Goal: Task Accomplishment & Management: Use online tool/utility

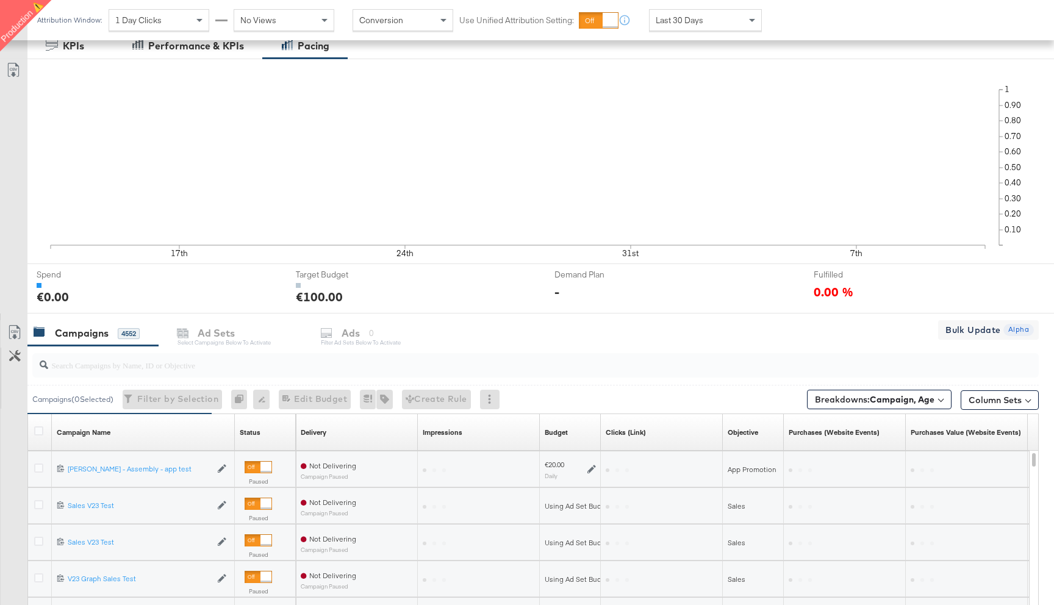
scroll to position [312, 0]
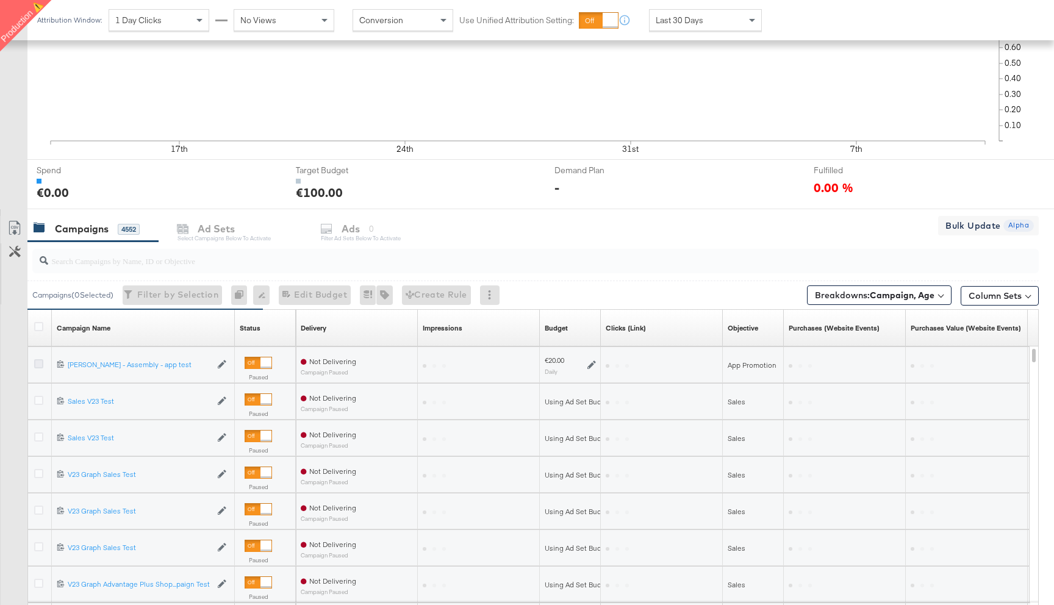
click at [39, 366] on icon at bounding box center [38, 363] width 9 height 9
click at [0, 0] on input "checkbox" at bounding box center [0, 0] width 0 height 0
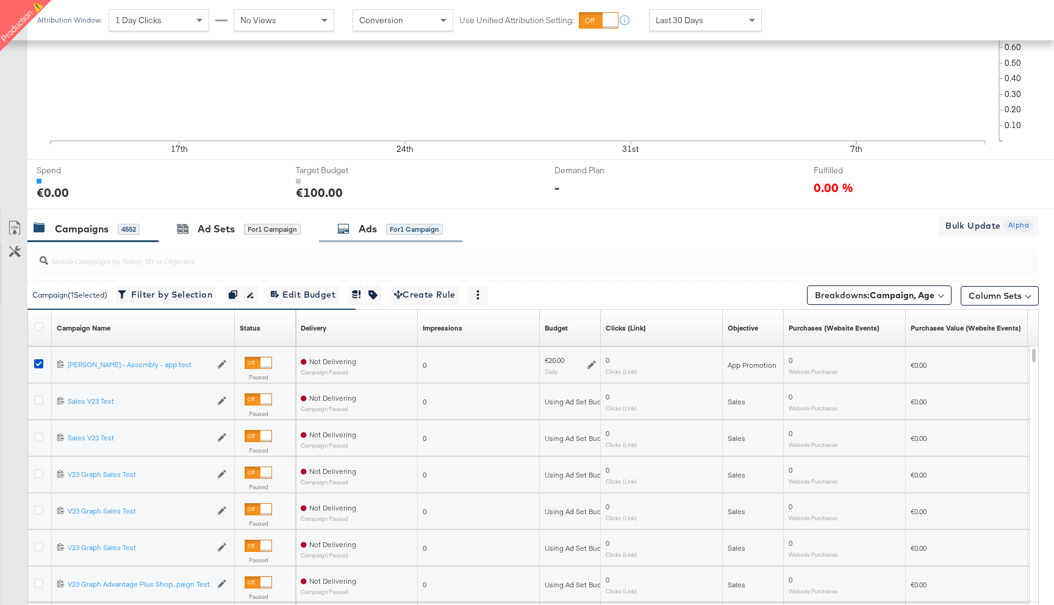
click at [360, 233] on div "Ads" at bounding box center [368, 229] width 18 height 14
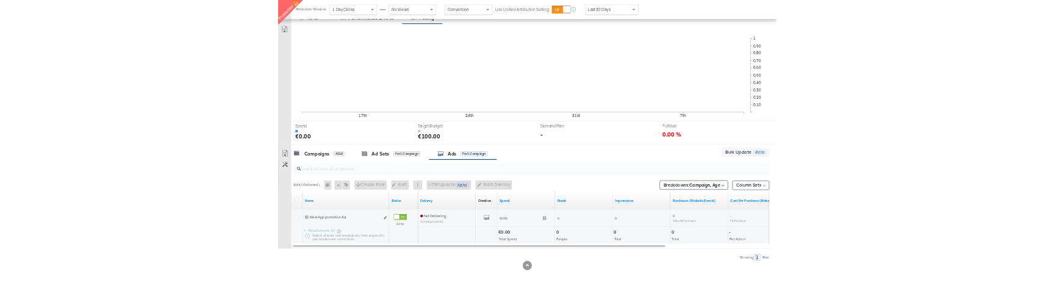
scroll to position [215, 0]
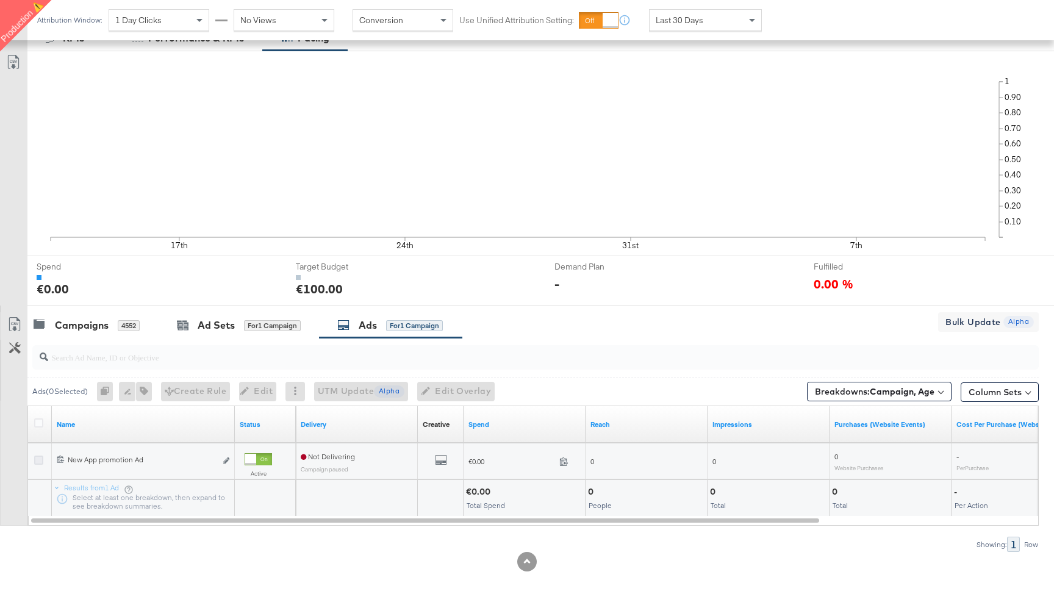
click at [38, 460] on icon at bounding box center [38, 459] width 9 height 9
click at [0, 0] on input "checkbox" at bounding box center [0, 0] width 0 height 0
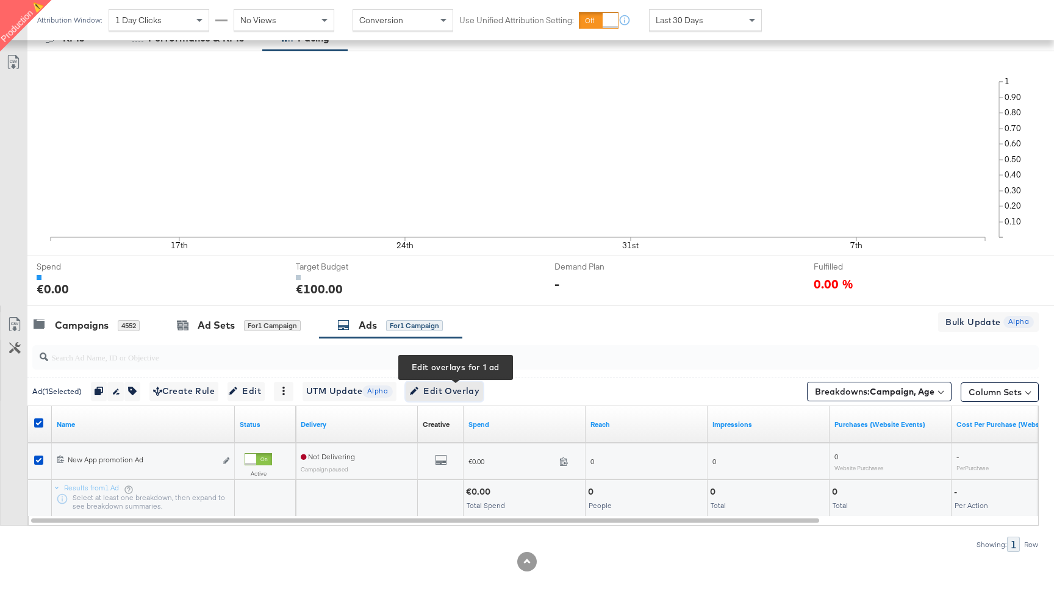
click at [466, 387] on span "Edit Overlay Edit overlays for 1 ad" at bounding box center [444, 391] width 70 height 15
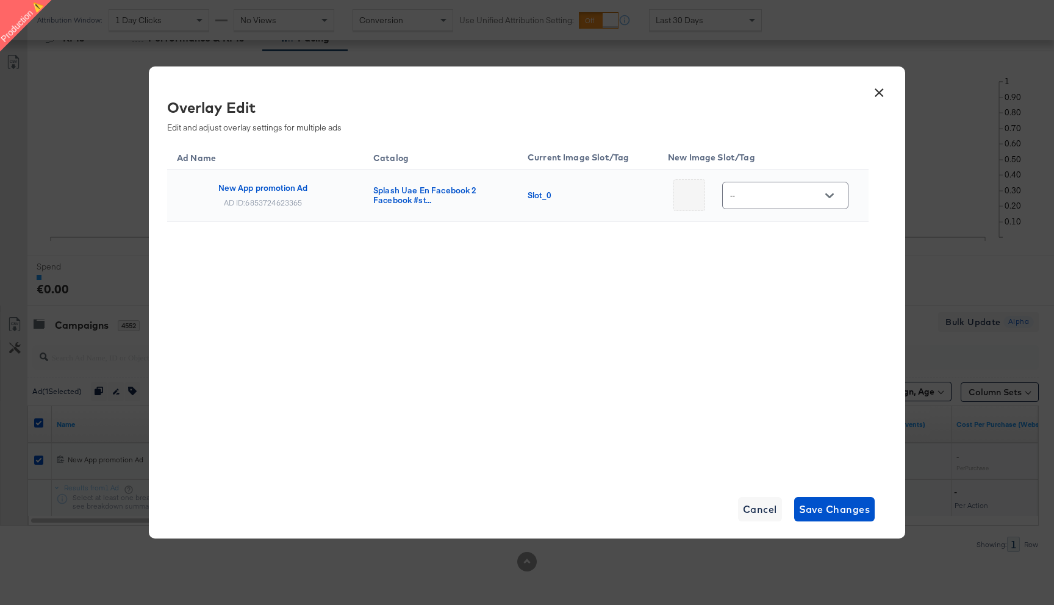
click at [775, 202] on input "--" at bounding box center [775, 196] width 96 height 14
click at [775, 234] on div "Main image" at bounding box center [776, 235] width 51 height 12
type input "Main image"
click at [834, 509] on span "Save Changes" at bounding box center [834, 509] width 71 height 17
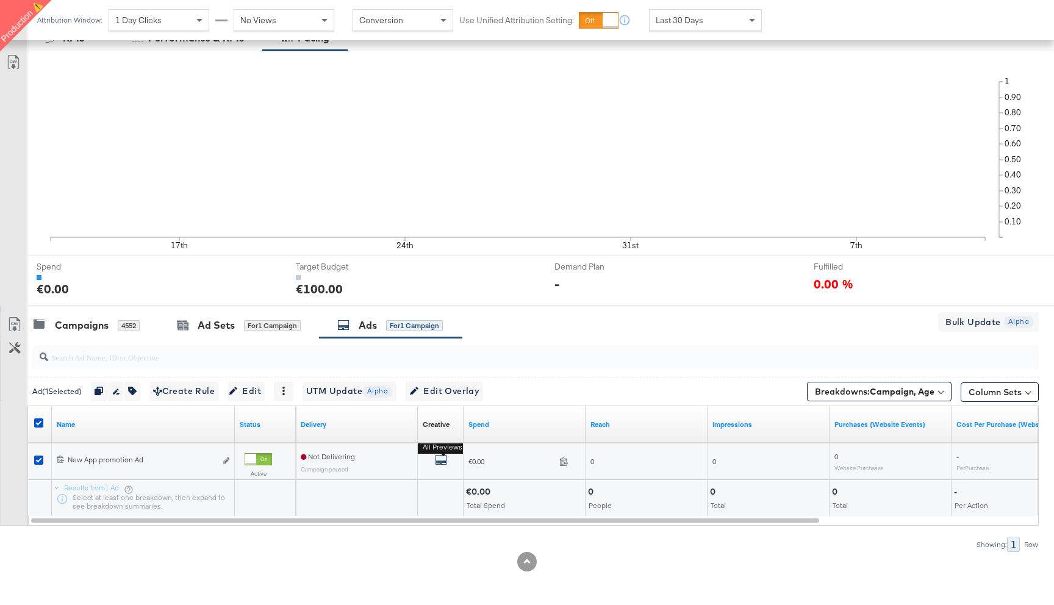
click at [443, 456] on icon "default" at bounding box center [441, 460] width 12 height 12
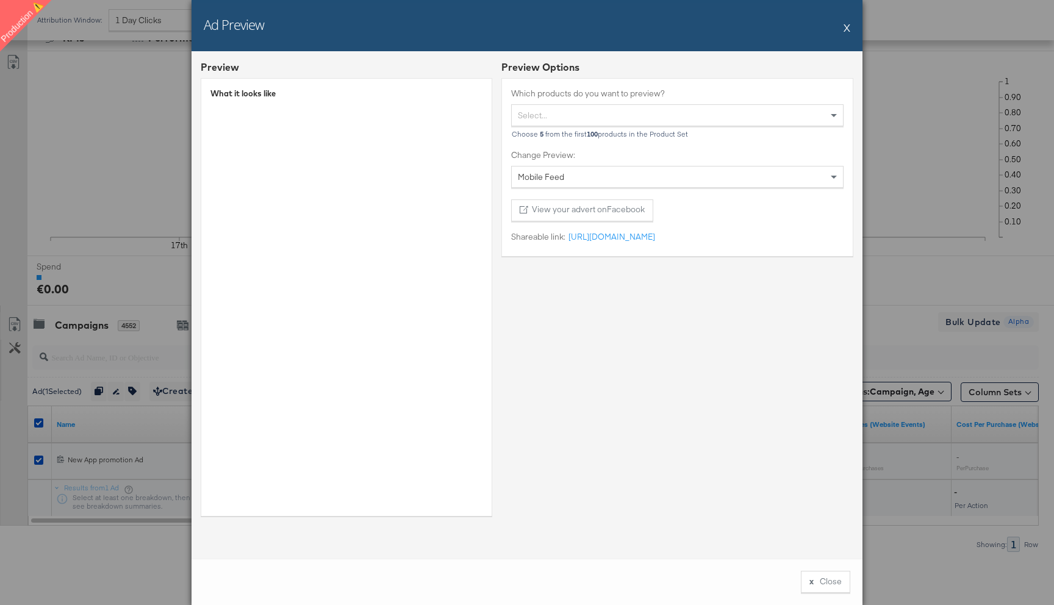
click at [848, 26] on button "X" at bounding box center [846, 27] width 7 height 24
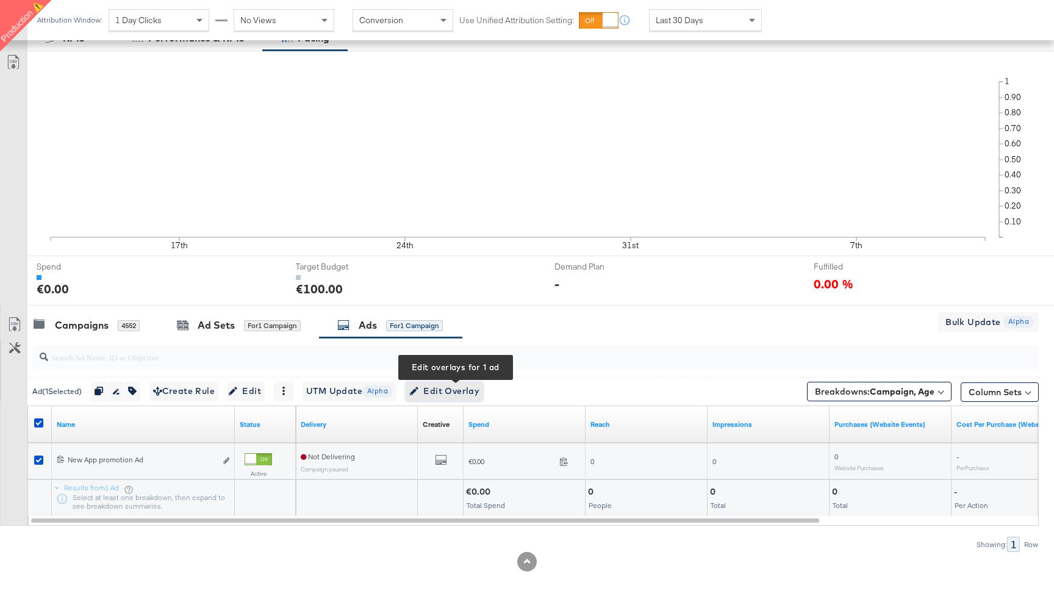
click at [450, 395] on span "Edit Overlay Edit overlays for 1 ad" at bounding box center [444, 391] width 70 height 15
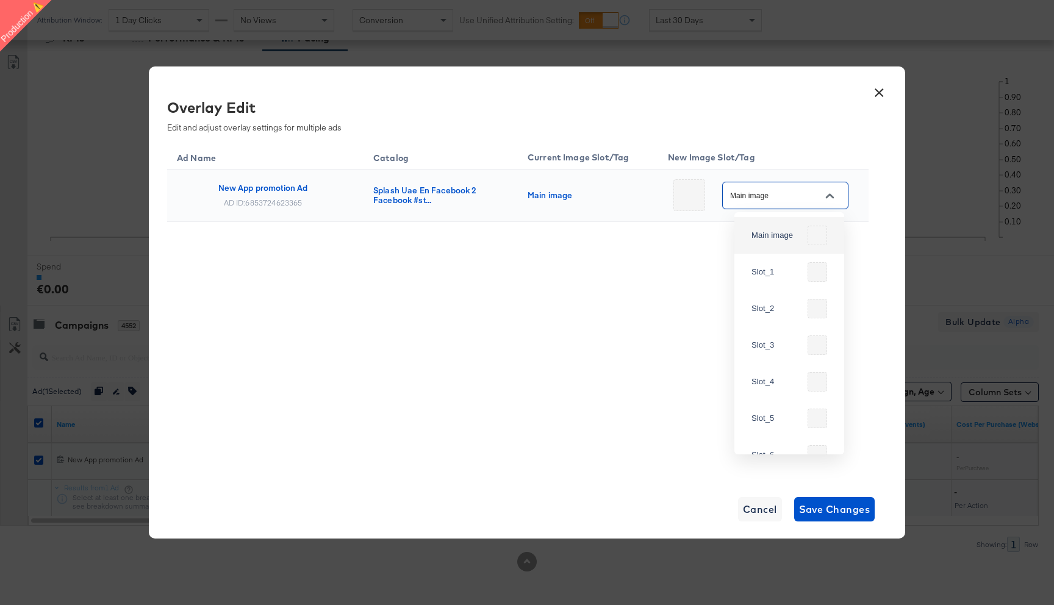
click at [788, 195] on input "Main image" at bounding box center [775, 196] width 96 height 14
click at [794, 308] on div "Slot_2" at bounding box center [776, 308] width 51 height 12
type input "Slot_2"
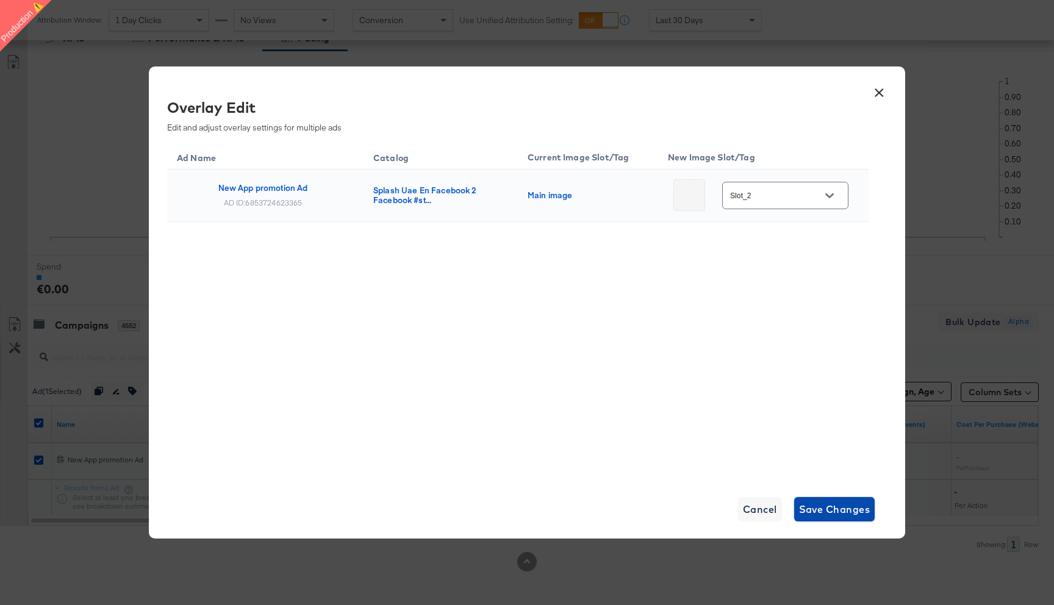
click at [827, 507] on span "Save Changes" at bounding box center [834, 509] width 71 height 17
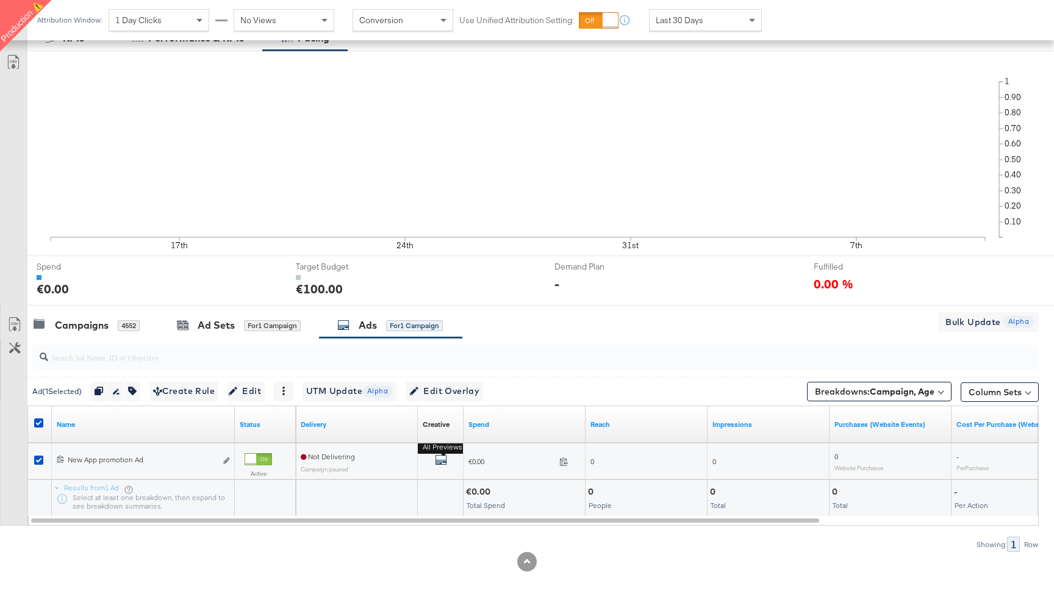
click at [441, 460] on icon "default" at bounding box center [441, 460] width 12 height 12
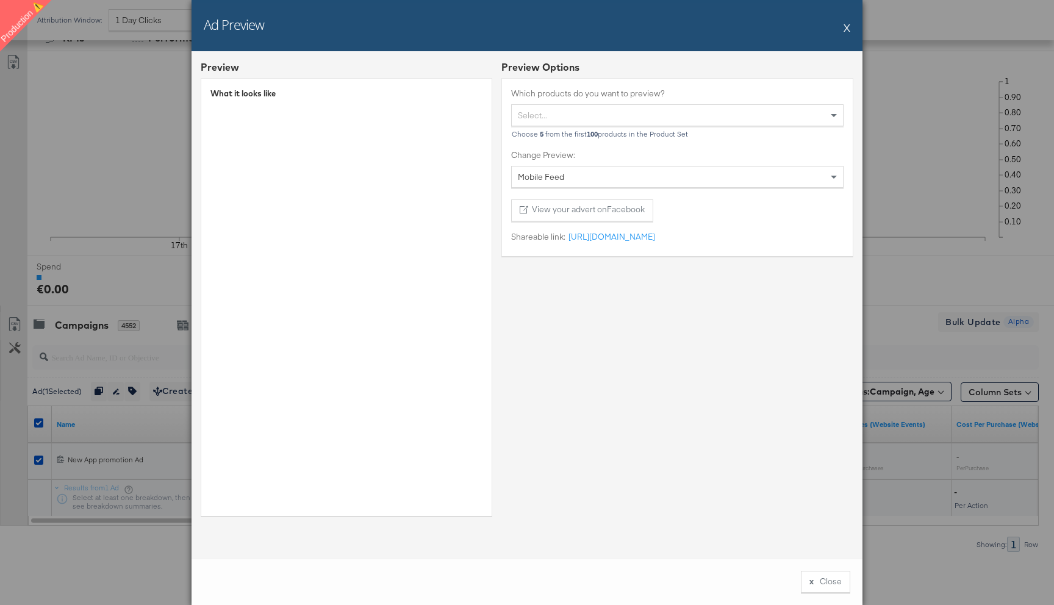
click at [848, 27] on button "X" at bounding box center [846, 27] width 7 height 24
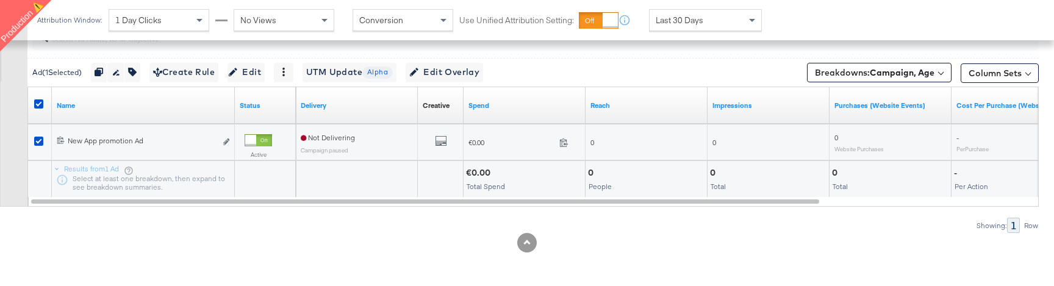
scroll to position [495, 0]
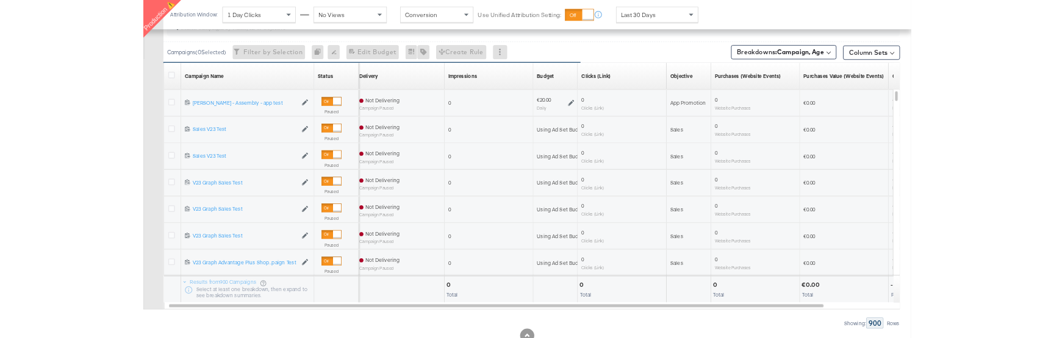
scroll to position [522, 0]
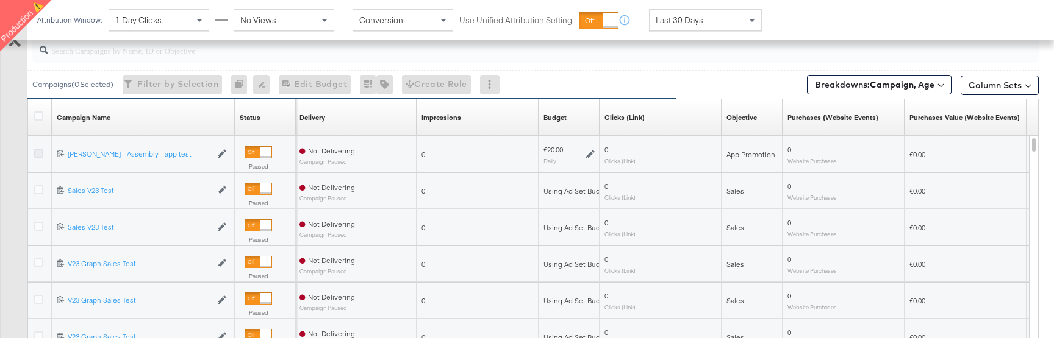
click at [37, 154] on icon at bounding box center [38, 153] width 9 height 9
click at [0, 0] on input "checkbox" at bounding box center [0, 0] width 0 height 0
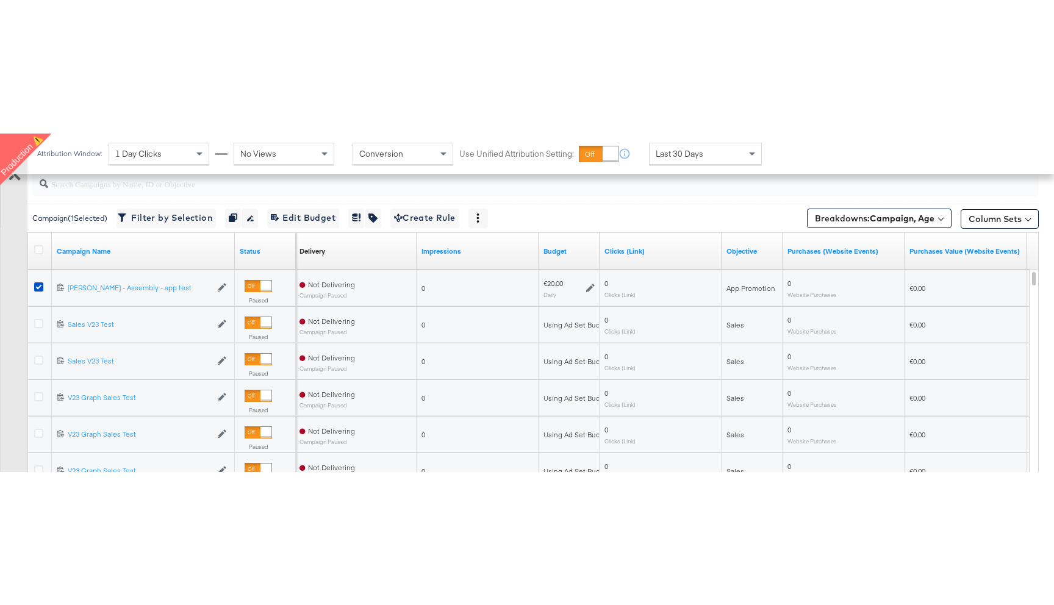
scroll to position [435, 0]
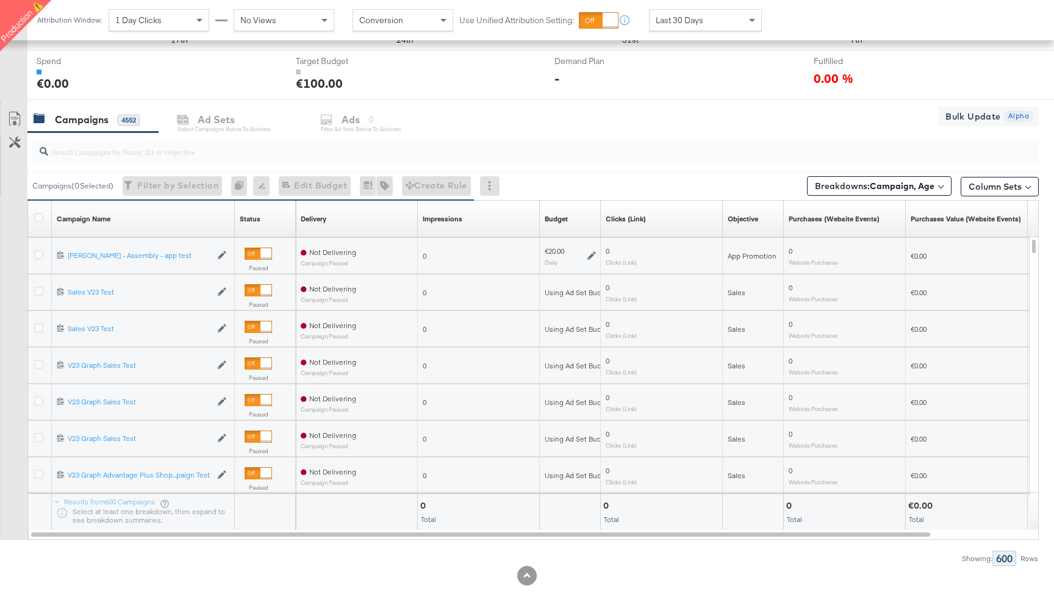
scroll to position [435, 0]
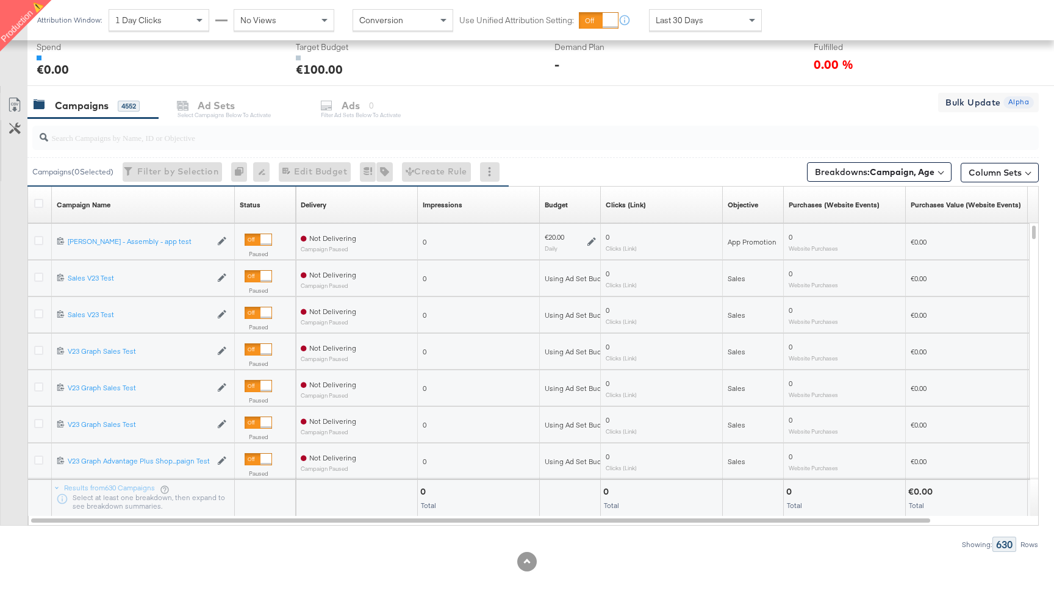
click at [180, 137] on input "search" at bounding box center [497, 133] width 899 height 24
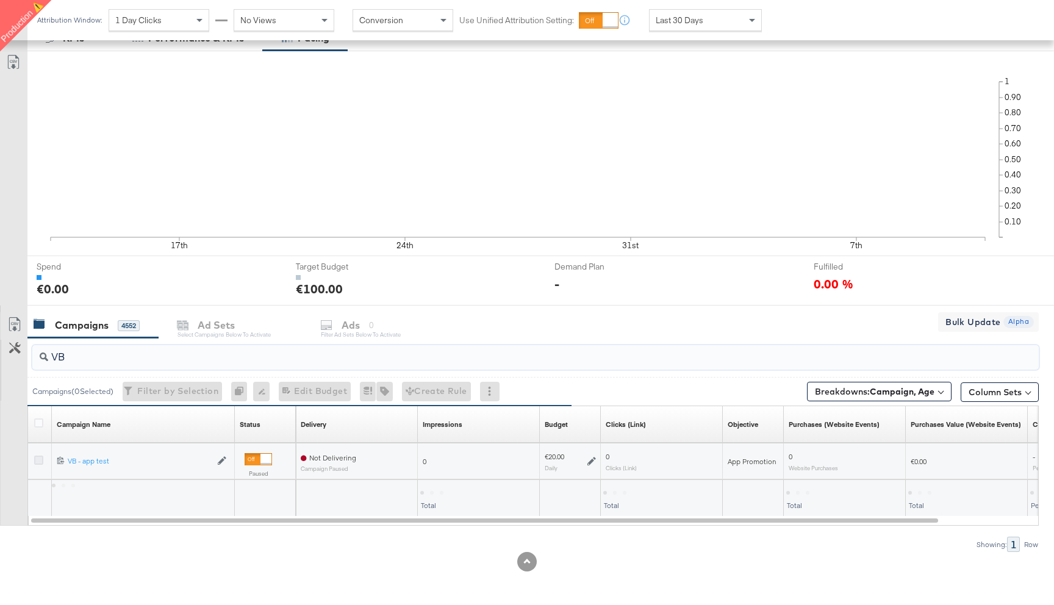
type input "VB"
click at [35, 457] on icon at bounding box center [38, 459] width 9 height 9
click at [0, 0] on input "checkbox" at bounding box center [0, 0] width 0 height 0
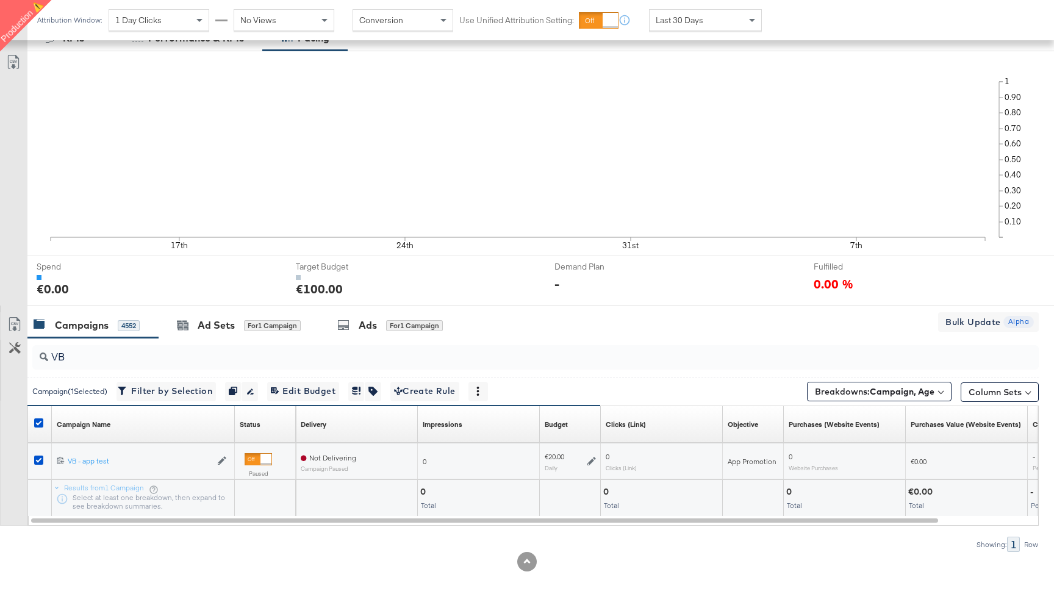
click at [366, 311] on div at bounding box center [527, 310] width 1054 height 10
click at [369, 324] on div "Ads" at bounding box center [368, 325] width 18 height 14
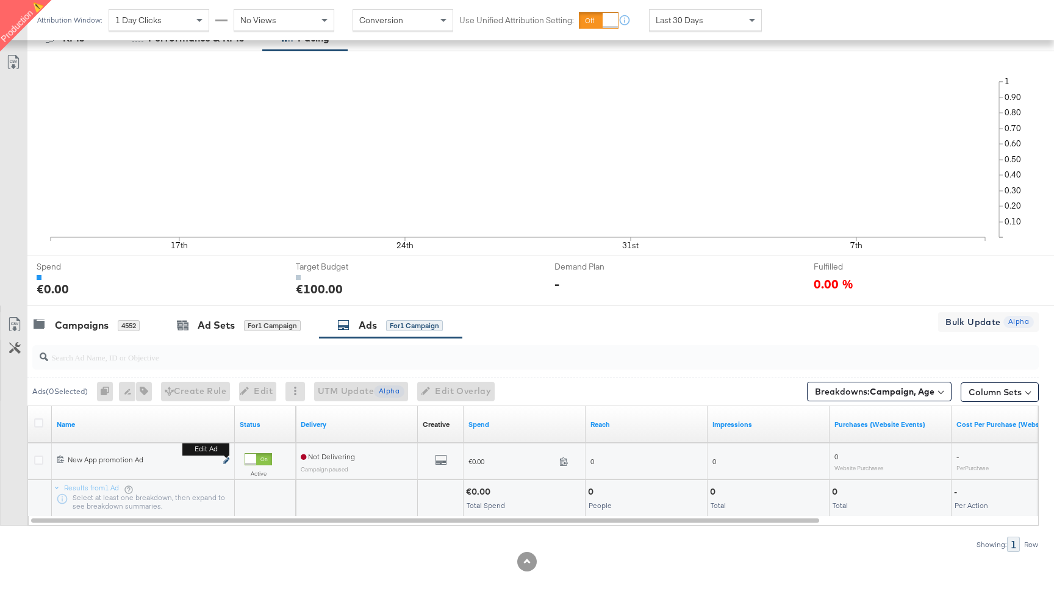
click at [227, 462] on icon "link" at bounding box center [226, 460] width 6 height 7
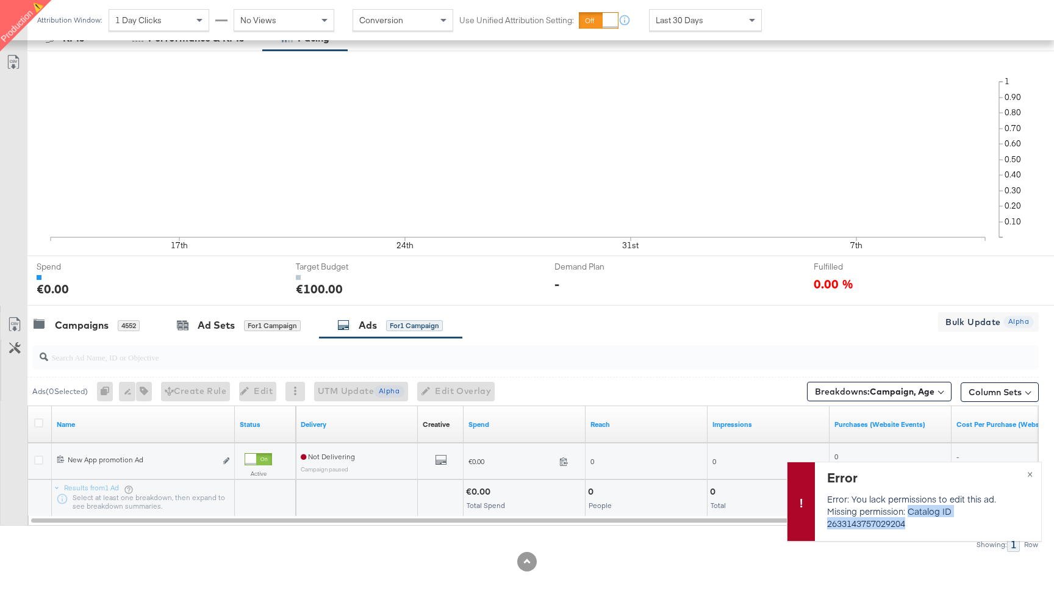
drag, startPoint x: 910, startPoint y: 521, endPoint x: 909, endPoint y: 506, distance: 15.4
click at [909, 506] on p "Error: You lack permissions to edit this ad. Missing permission: Catalog ID 263…" at bounding box center [926, 511] width 199 height 37
copy p "Catalog ID 2633143757029204"
click at [868, 525] on p "Error: You lack permissions to edit this ad. Missing permission: Catalog ID 263…" at bounding box center [926, 511] width 199 height 37
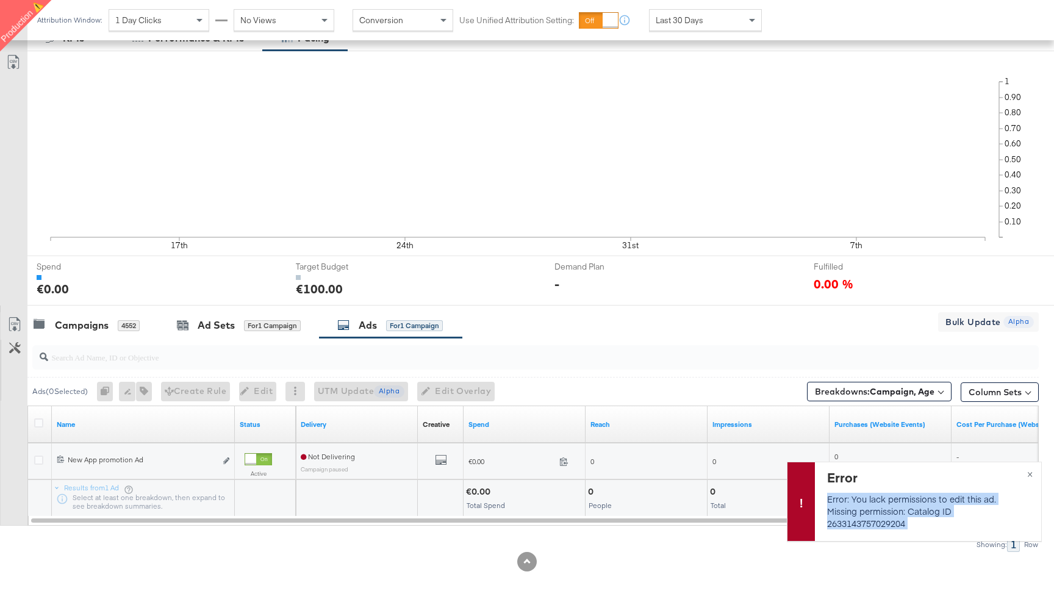
click at [868, 525] on p "Error: You lack permissions to edit this ad. Missing permission: Catalog ID 263…" at bounding box center [926, 511] width 199 height 37
drag, startPoint x: 910, startPoint y: 523, endPoint x: 824, endPoint y: 526, distance: 86.6
click at [824, 526] on div "Error Error: You lack permissions to edit this ad. Missing permission: Catalog …" at bounding box center [928, 501] width 226 height 79
copy p "2633143757029204"
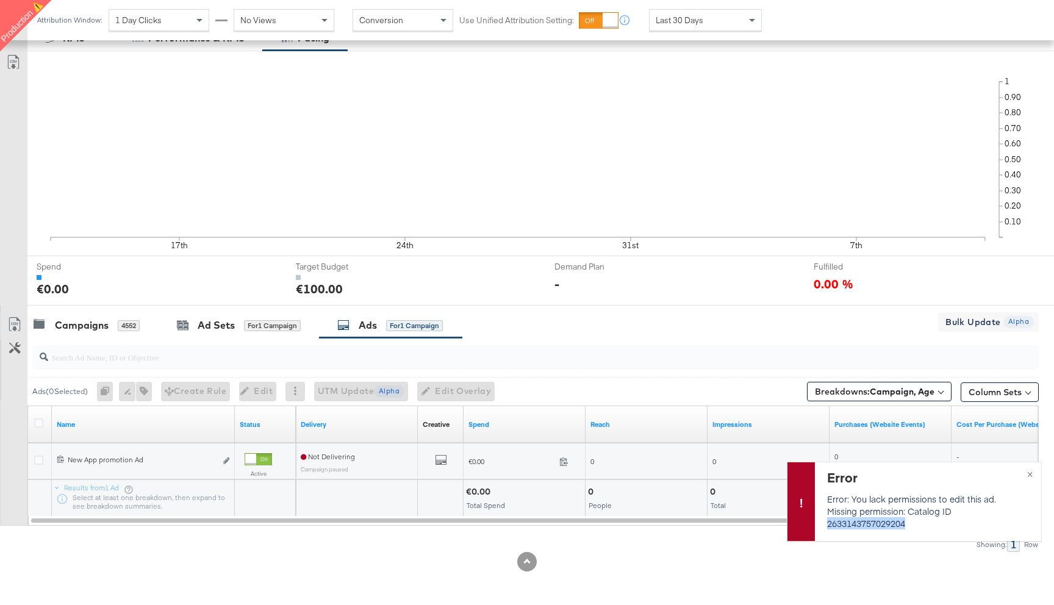
copy p "2633143757029204"
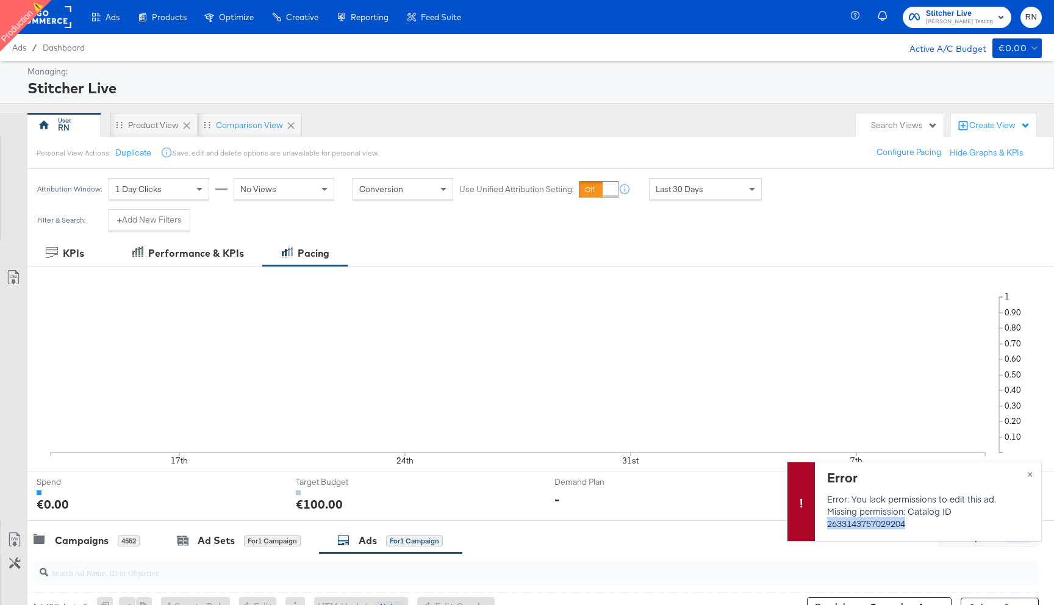
copy p "2633143757029204"
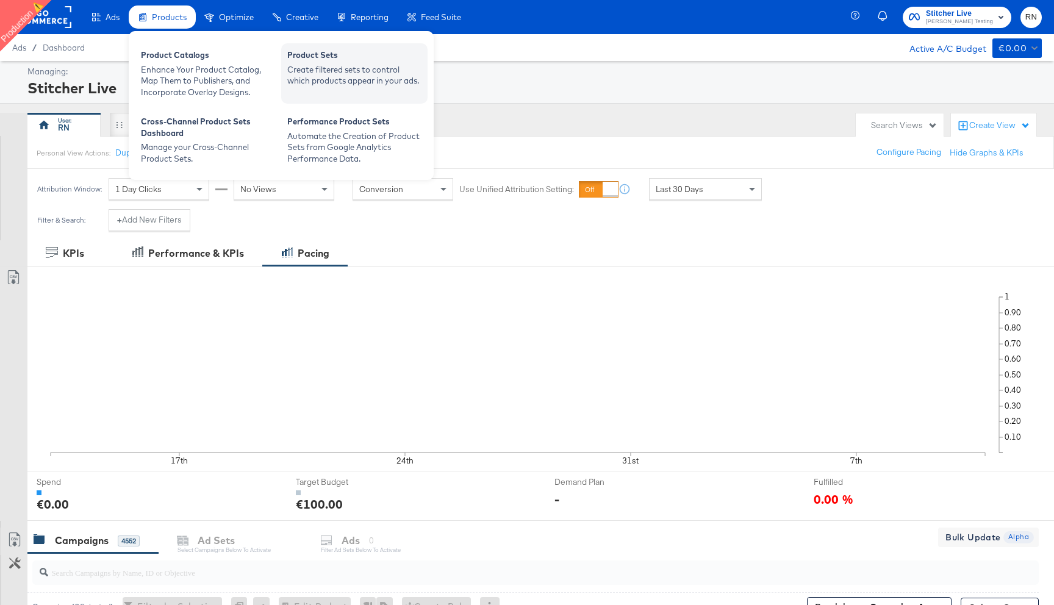
click at [313, 62] on div "Product Sets" at bounding box center [354, 56] width 134 height 15
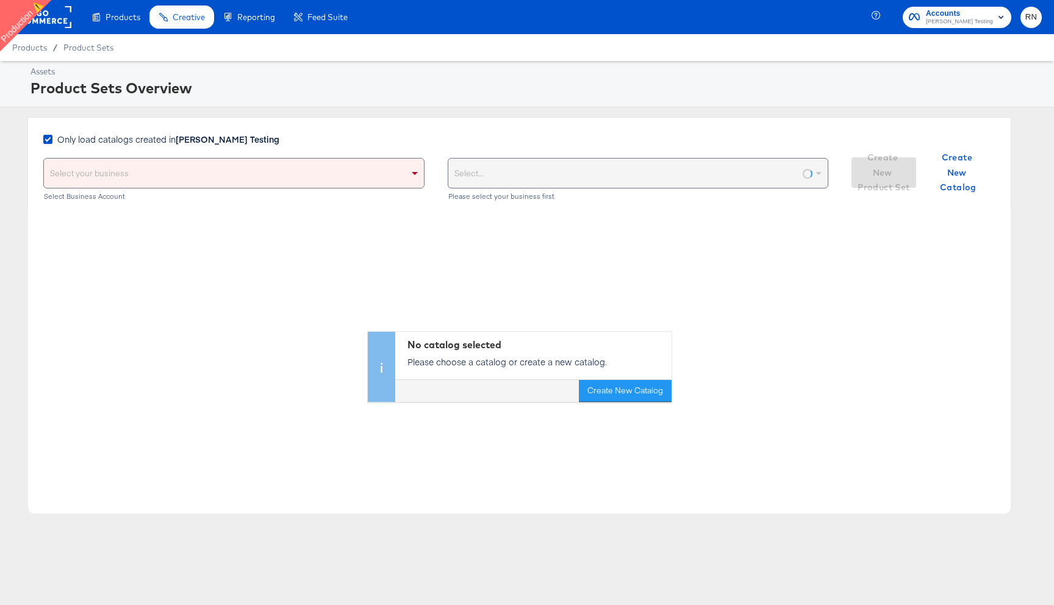
click at [346, 171] on div "Select your business" at bounding box center [234, 173] width 380 height 29
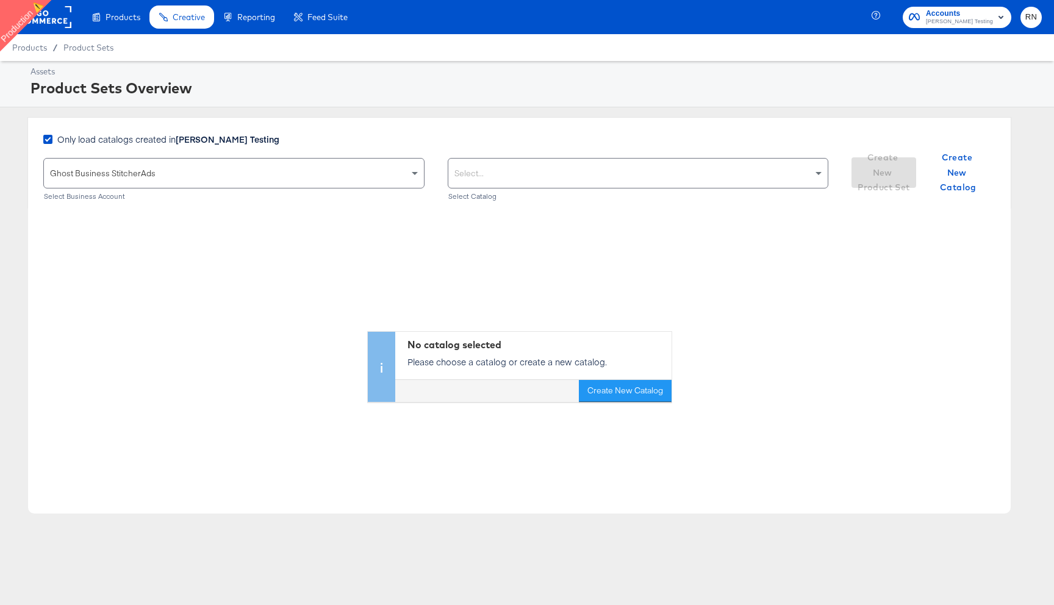
click at [527, 171] on div "Select..." at bounding box center [638, 173] width 380 height 29
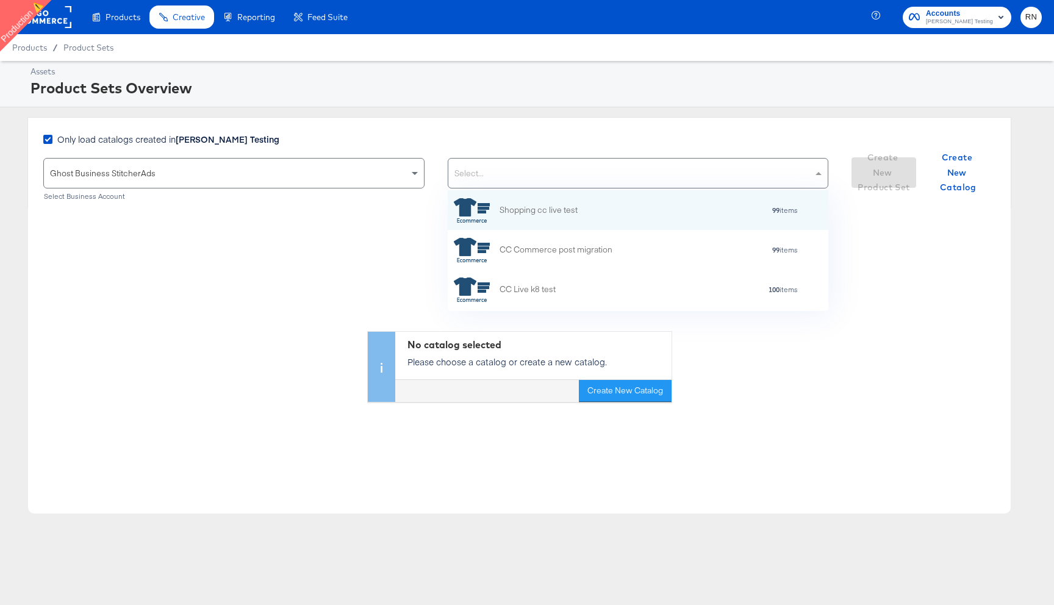
scroll to position [121, 380]
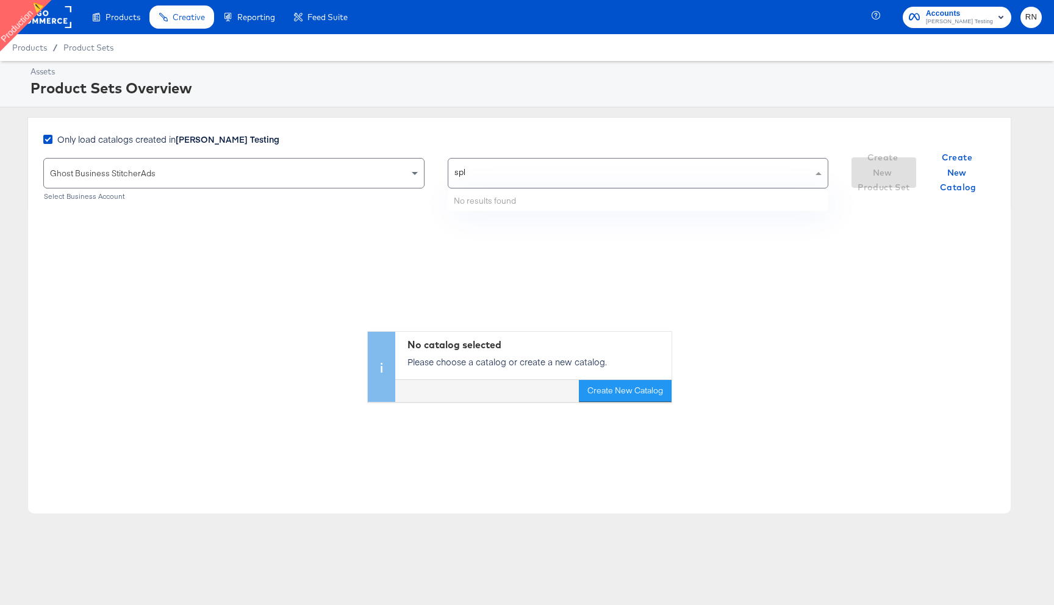
type input "spla"
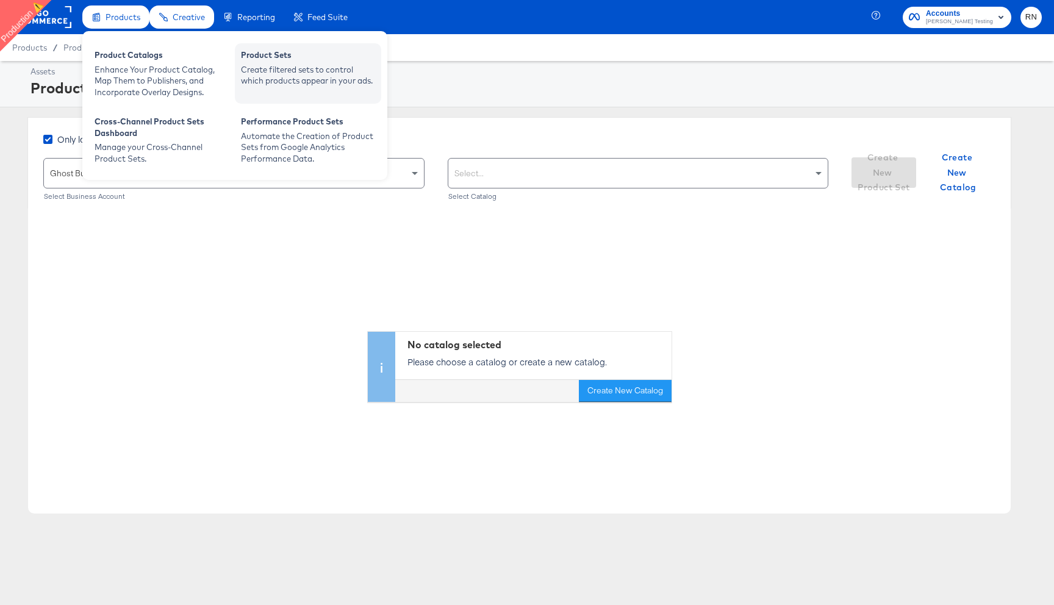
click at [306, 82] on div "Create filtered sets to control which products appear in your ads." at bounding box center [308, 75] width 134 height 23
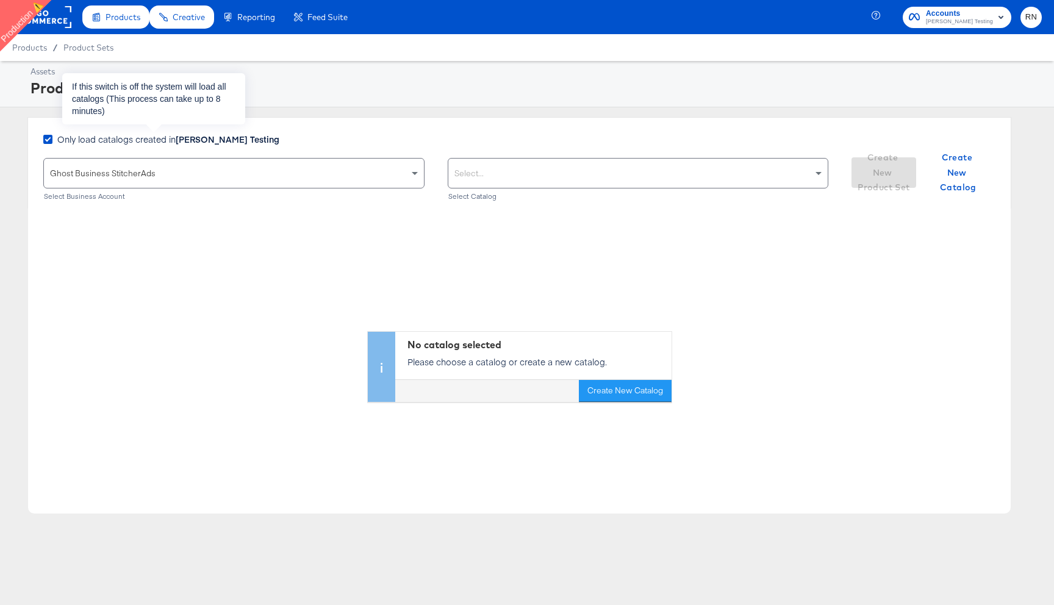
click at [123, 138] on span "Only load catalogs created in Colin Clarke Testing" at bounding box center [168, 139] width 222 height 12
click at [0, 0] on input "Only load catalogs created in Colin Clarke Testing" at bounding box center [0, 0] width 0 height 0
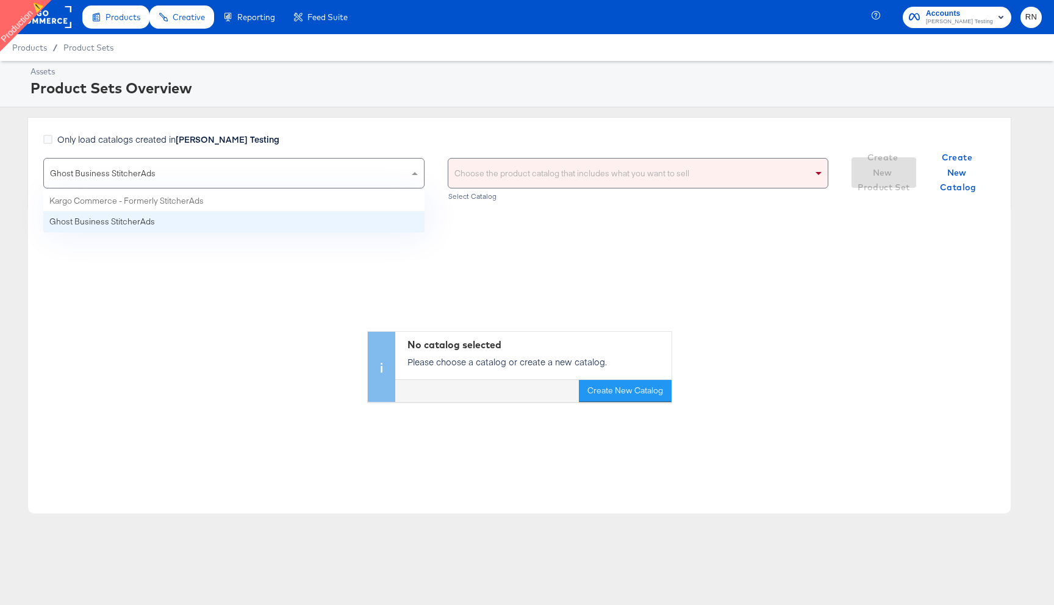
click at [213, 182] on div "Ghost Business StitcherAds" at bounding box center [234, 173] width 380 height 29
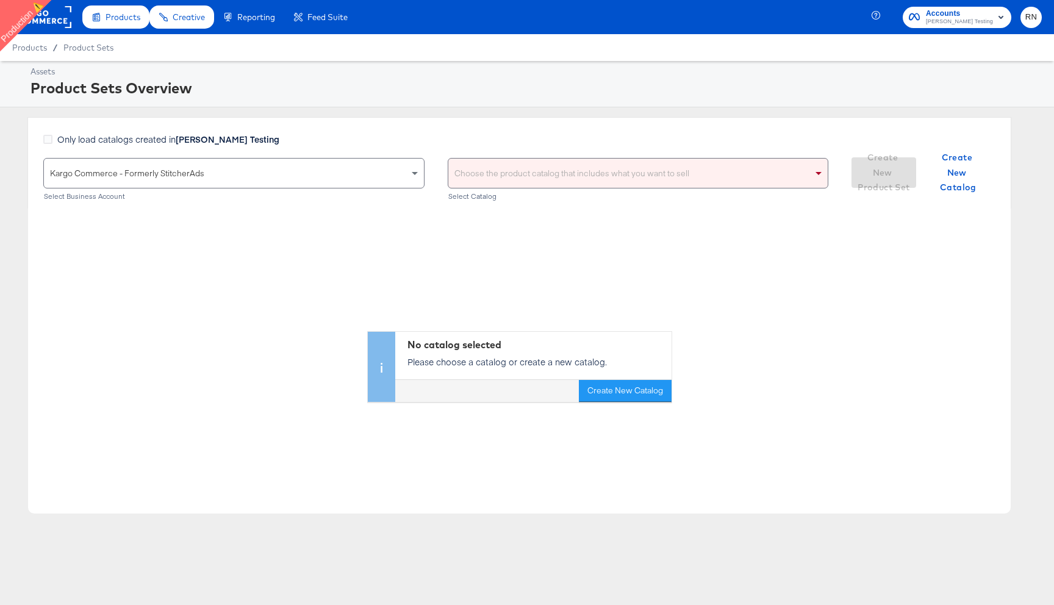
click at [498, 179] on div "Choose the product catalog that includes what you want to sell" at bounding box center [638, 173] width 380 height 29
paste input "spla"
type input "spla"
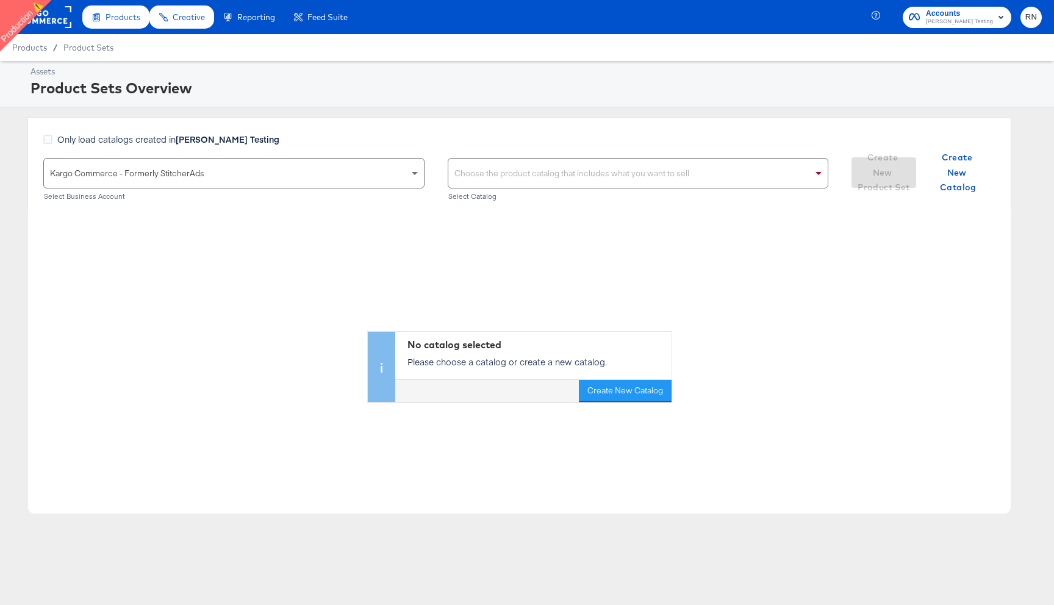
click at [282, 181] on div "Kargo Commerce - Formerly StitcherAds" at bounding box center [234, 173] width 380 height 29
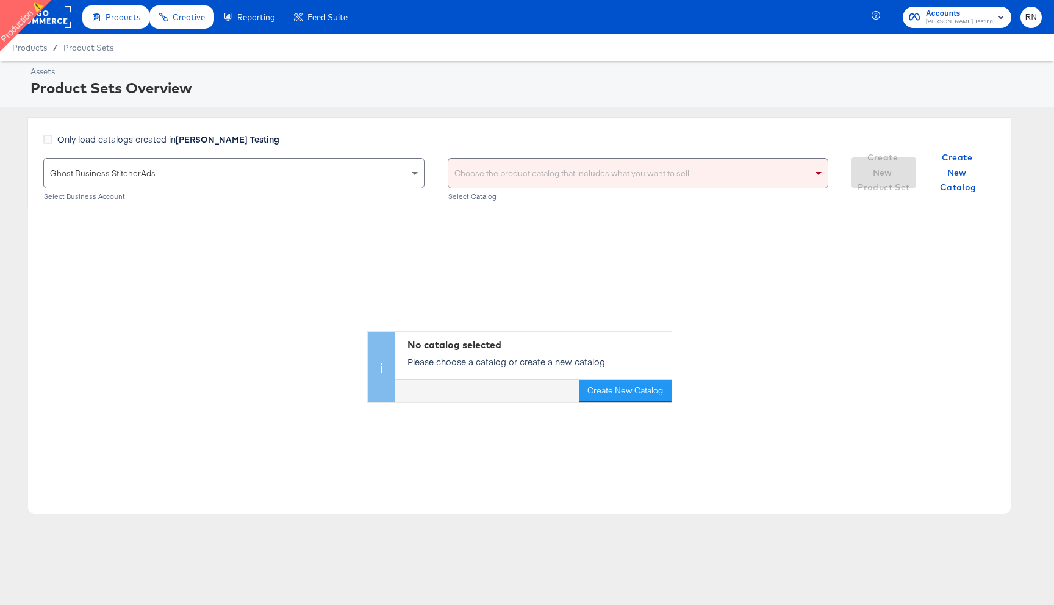
click at [486, 171] on div "Choose the product catalog that includes what you want to sell" at bounding box center [638, 173] width 380 height 29
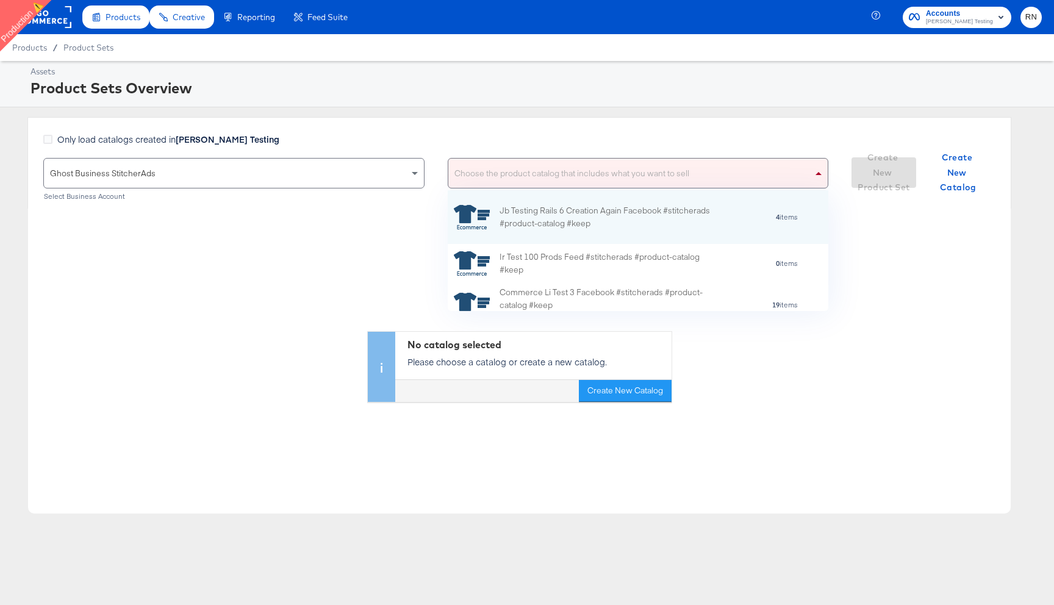
paste input "2633143757029204"
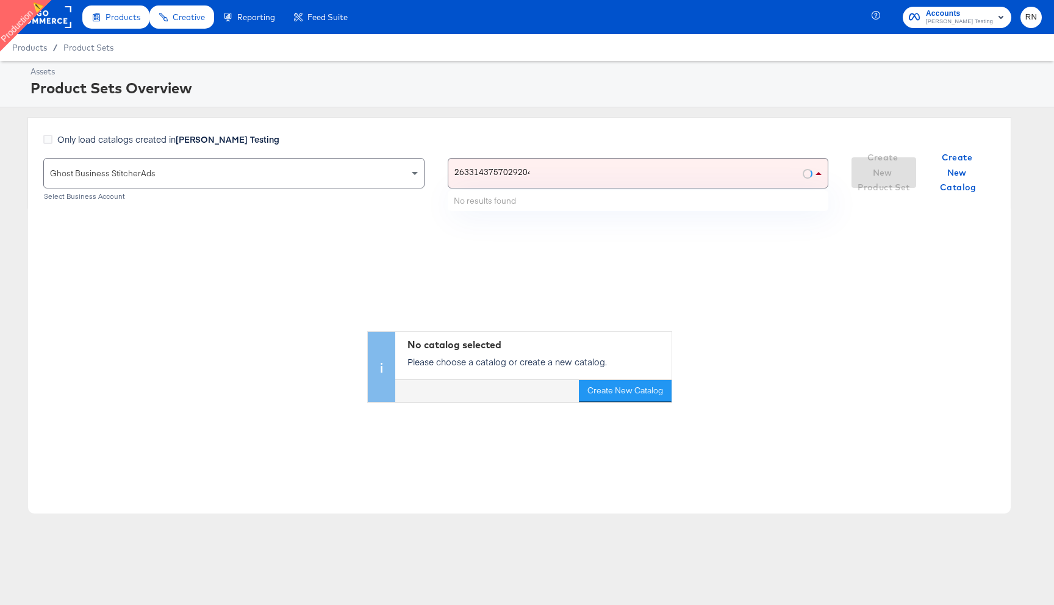
type input "2633143757029204"
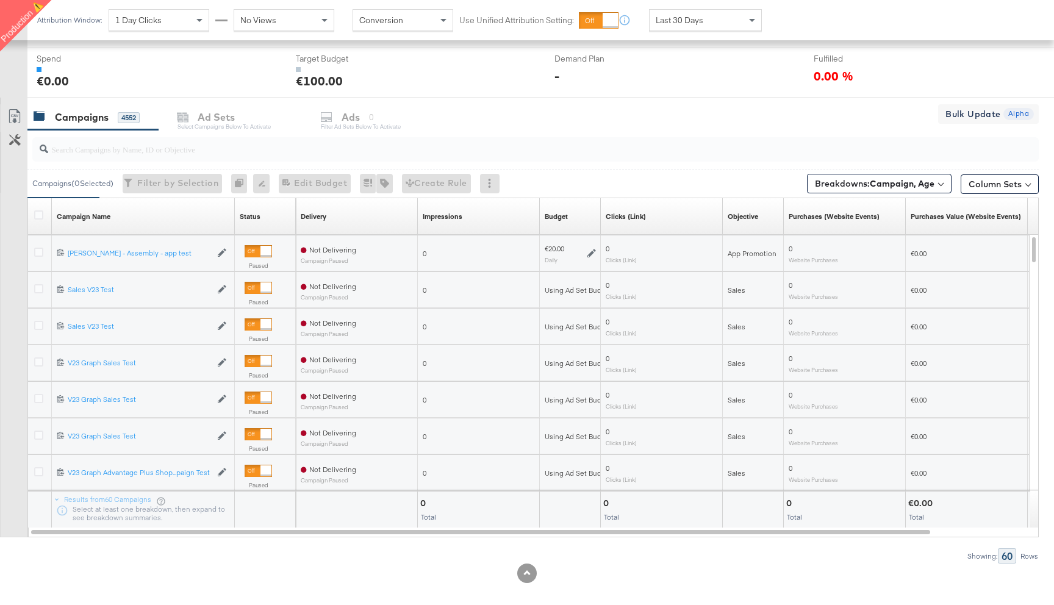
scroll to position [435, 0]
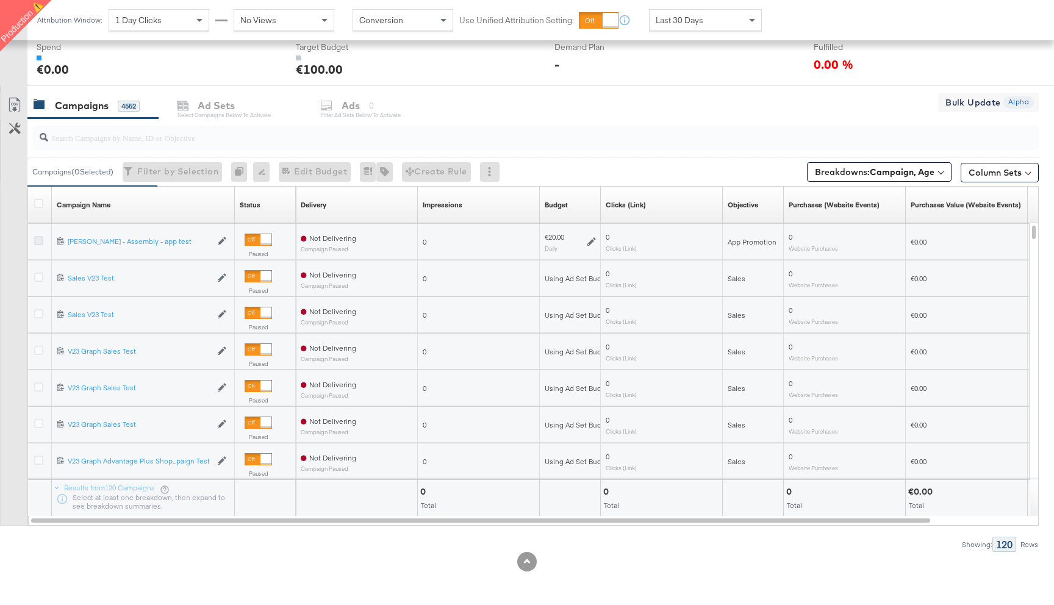
click at [38, 239] on icon at bounding box center [38, 240] width 9 height 9
click at [0, 0] on input "checkbox" at bounding box center [0, 0] width 0 height 0
click at [379, 101] on div "Ads for 1 Campaign" at bounding box center [389, 106] width 105 height 14
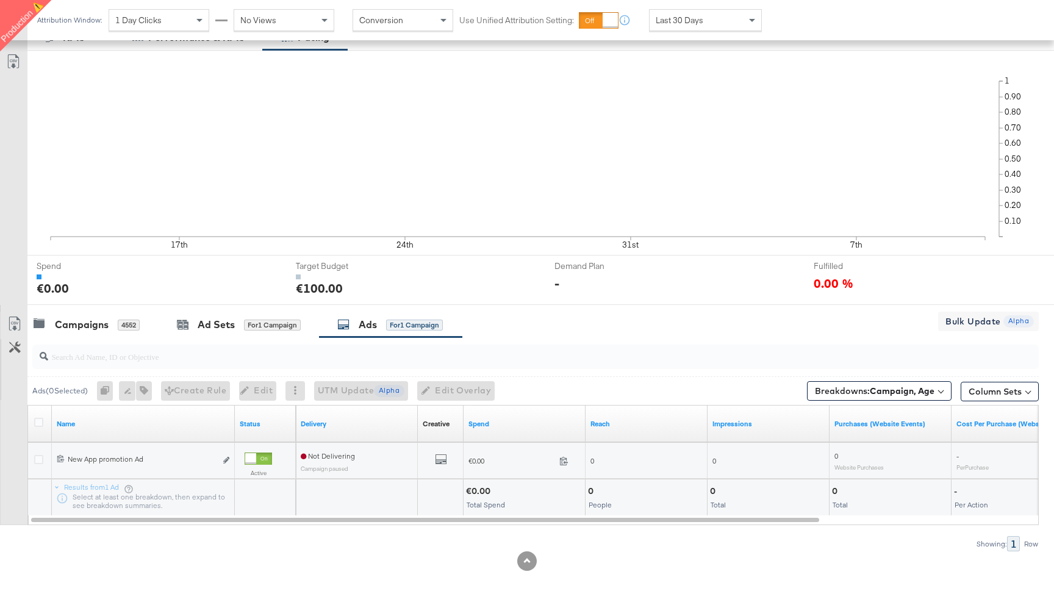
scroll to position [215, 0]
click at [440, 463] on icon "default" at bounding box center [441, 460] width 12 height 12
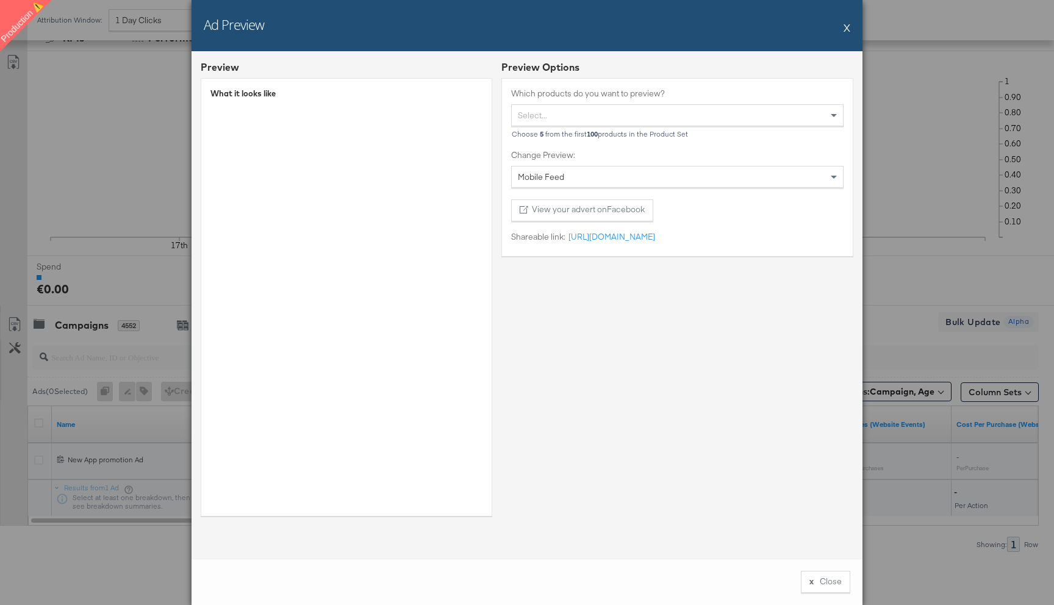
click at [848, 29] on button "X" at bounding box center [846, 27] width 7 height 24
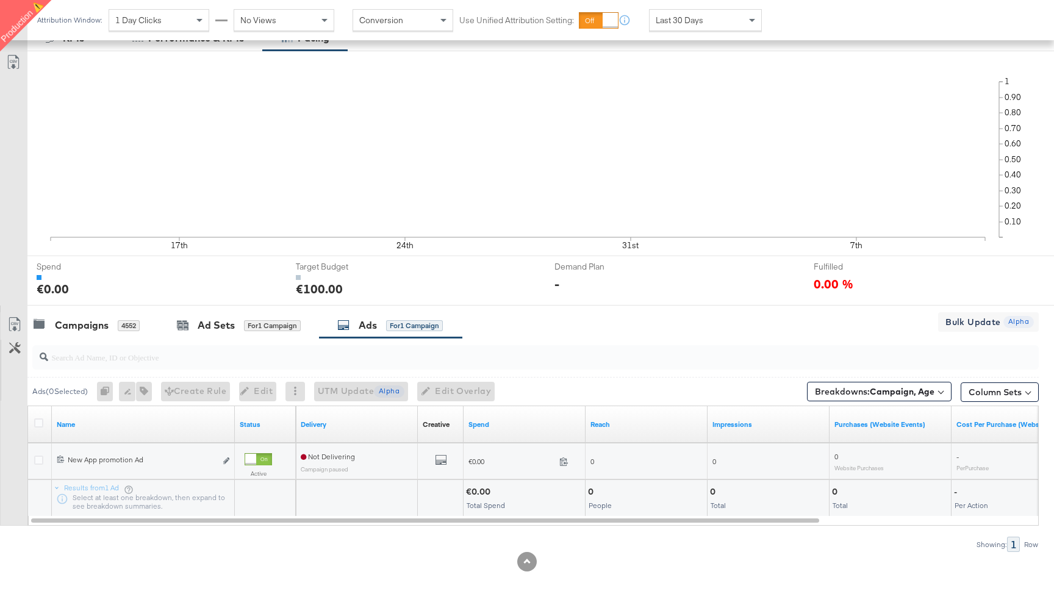
click at [33, 462] on div at bounding box center [40, 462] width 23 height 22
click at [40, 460] on icon at bounding box center [38, 459] width 9 height 9
click at [0, 0] on input "checkbox" at bounding box center [0, 0] width 0 height 0
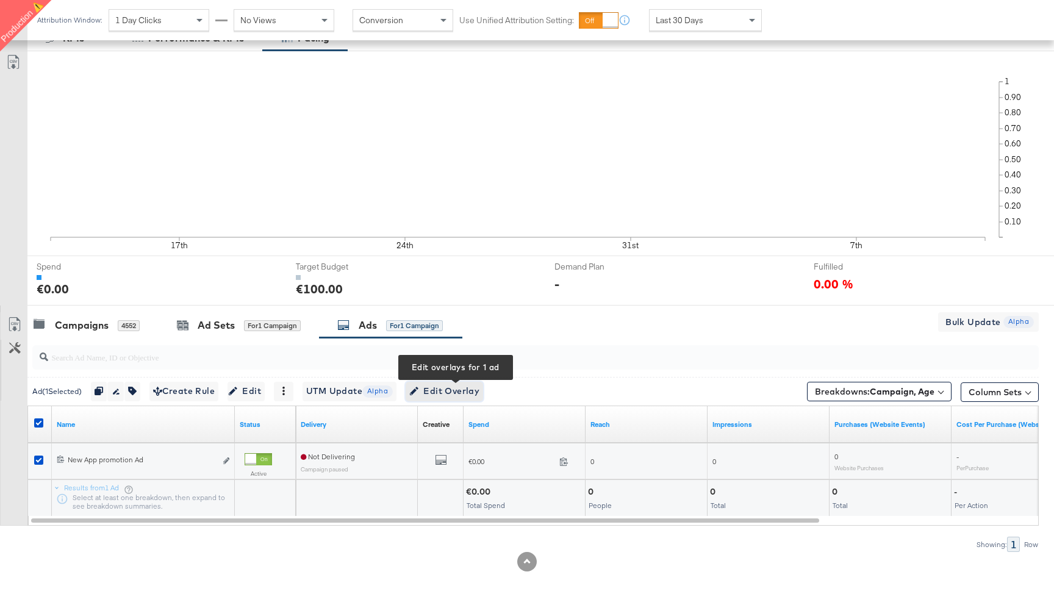
click at [451, 390] on span "Edit Overlay Edit overlays for 1 ad" at bounding box center [444, 391] width 70 height 15
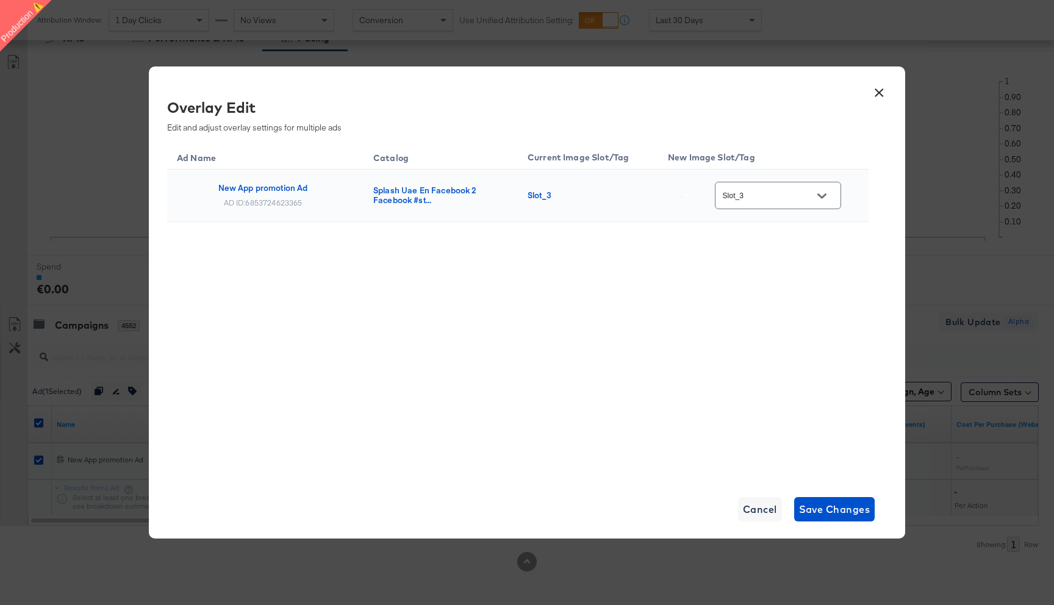
click at [818, 193] on button "Open" at bounding box center [821, 196] width 18 height 18
click at [876, 90] on button "×" at bounding box center [879, 90] width 22 height 22
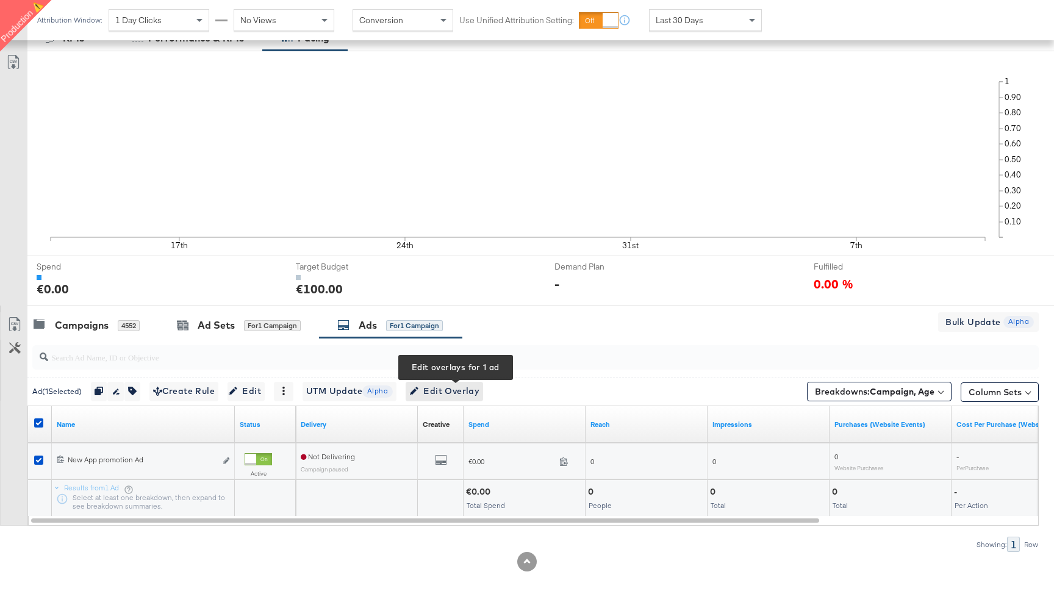
click at [448, 391] on span "Edit Overlay Edit overlays for 1 ad" at bounding box center [444, 391] width 70 height 15
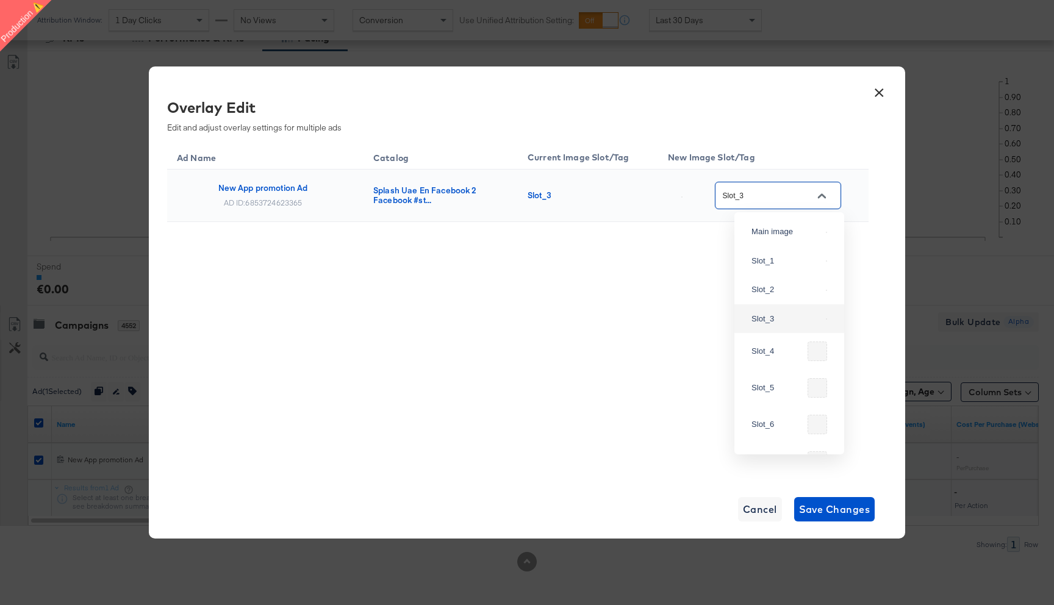
click at [785, 191] on input "Slot_3" at bounding box center [768, 196] width 96 height 14
click at [876, 90] on button "×" at bounding box center [879, 90] width 22 height 22
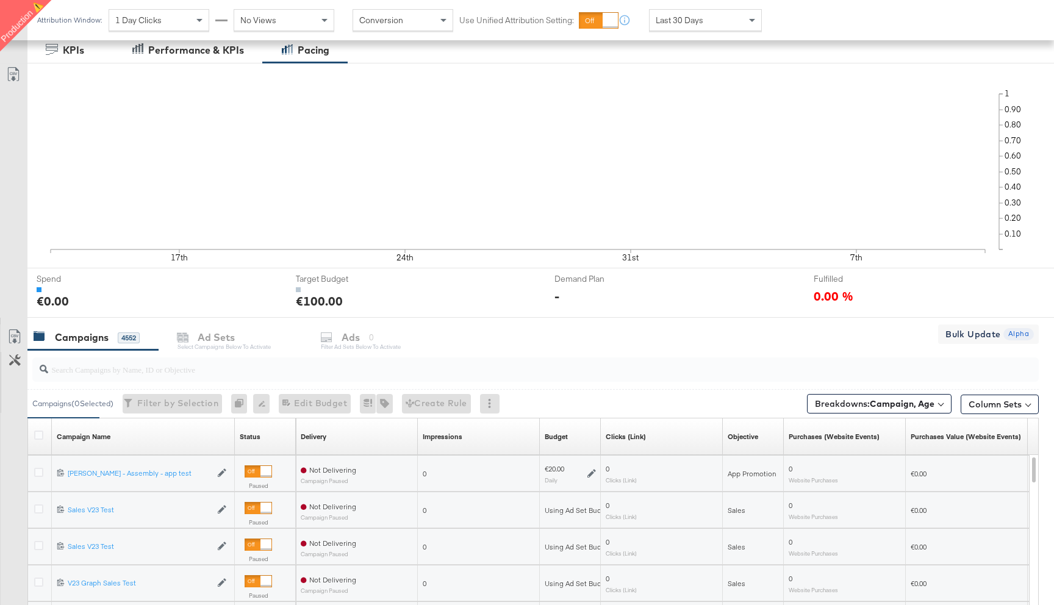
scroll to position [212, 0]
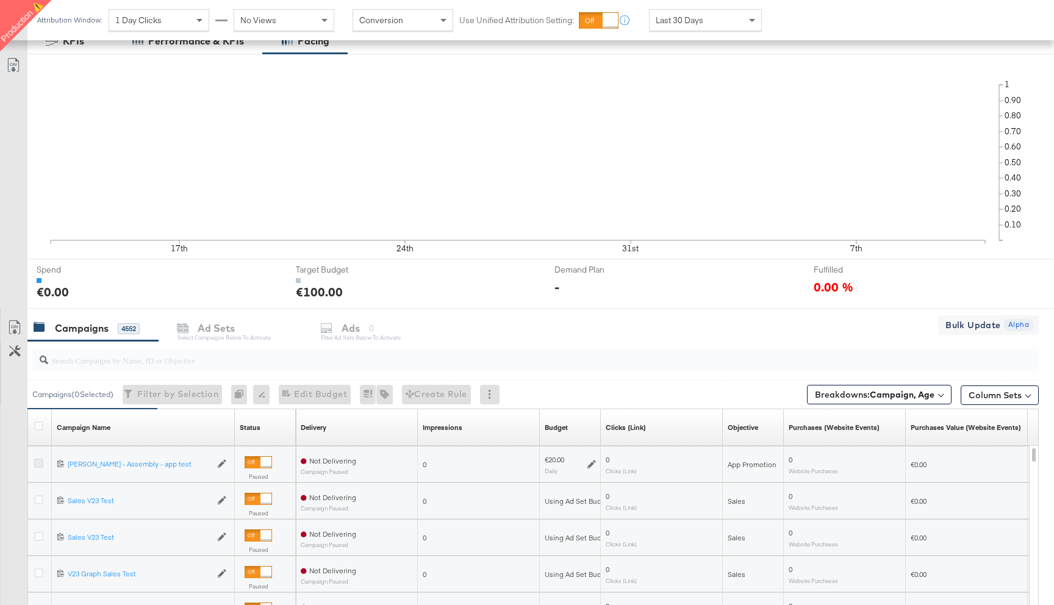
click at [35, 462] on icon at bounding box center [38, 463] width 9 height 9
click at [0, 0] on input "checkbox" at bounding box center [0, 0] width 0 height 0
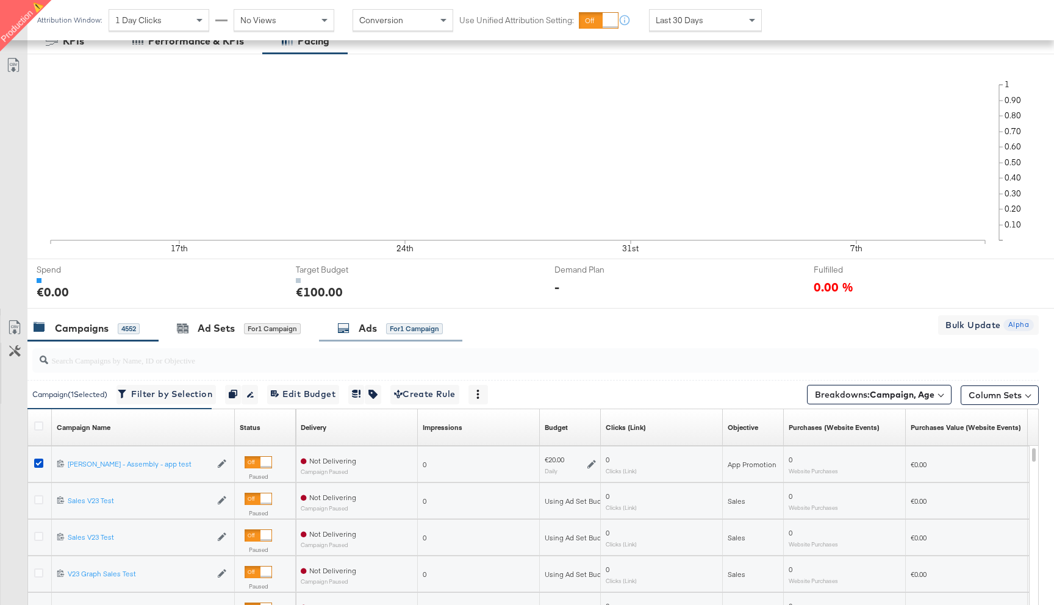
click at [387, 326] on div "for 1 Campaign" at bounding box center [414, 328] width 57 height 11
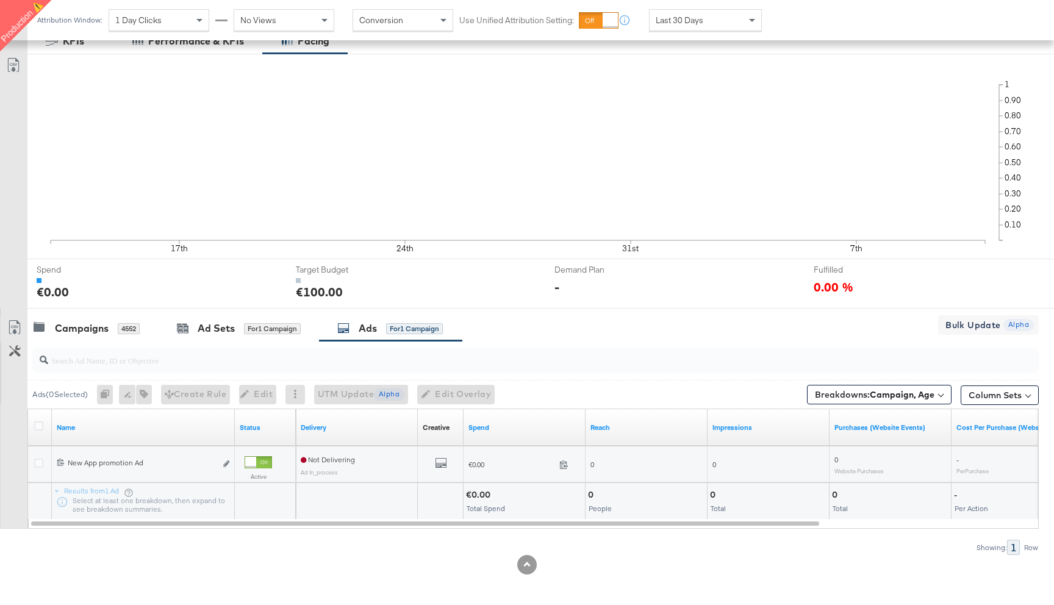
scroll to position [215, 0]
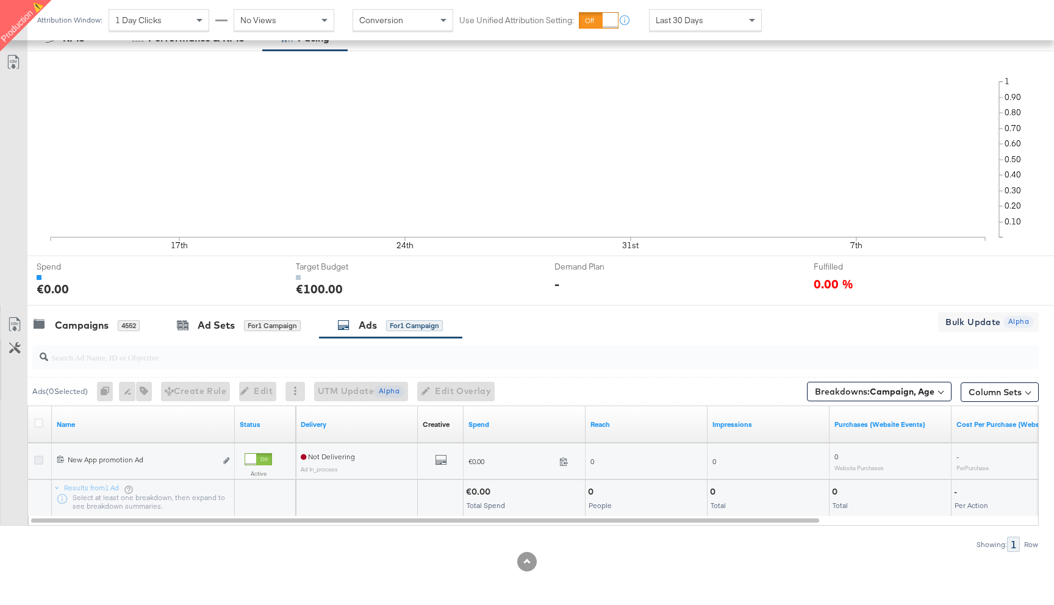
click at [40, 460] on icon at bounding box center [38, 459] width 9 height 9
click at [0, 0] on input "checkbox" at bounding box center [0, 0] width 0 height 0
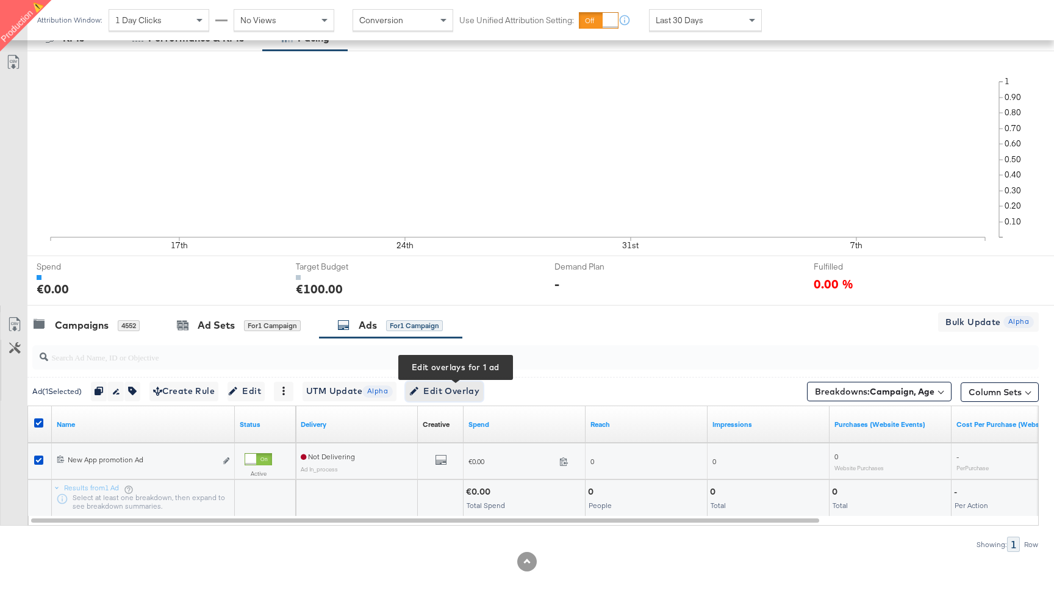
click at [448, 386] on span "Edit Overlay Edit overlays for 1 ad" at bounding box center [444, 391] width 70 height 15
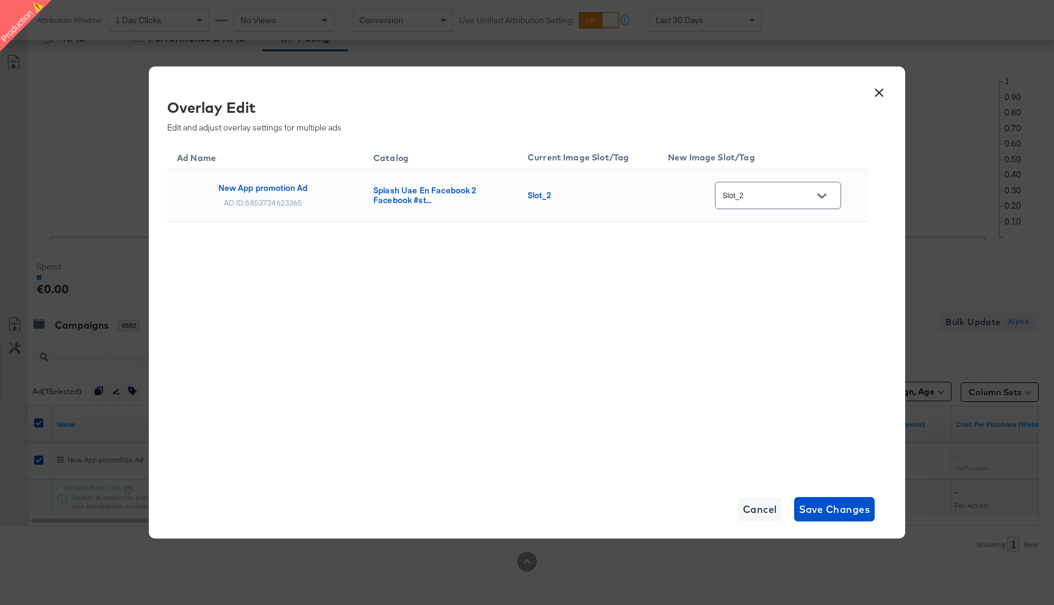
click at [769, 207] on div "Slot_2" at bounding box center [778, 195] width 126 height 27
click at [776, 205] on div "Slot_2" at bounding box center [778, 195] width 126 height 27
click at [792, 196] on input "Slot_2" at bounding box center [768, 196] width 96 height 14
click at [788, 232] on div "Main image" at bounding box center [786, 232] width 70 height 12
type input "Main image"
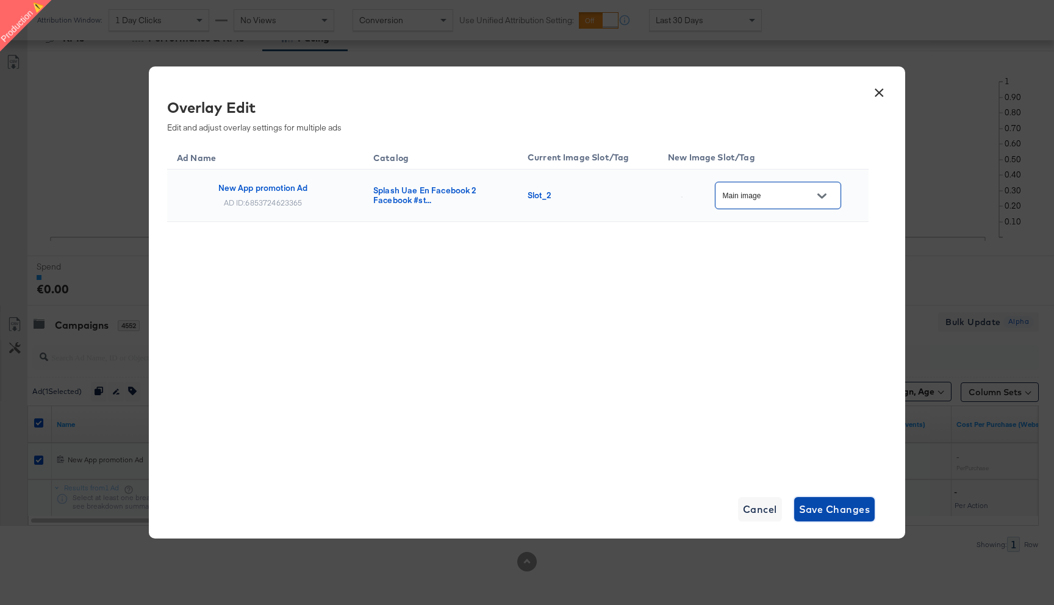
click at [828, 515] on span "Save Changes" at bounding box center [834, 509] width 71 height 17
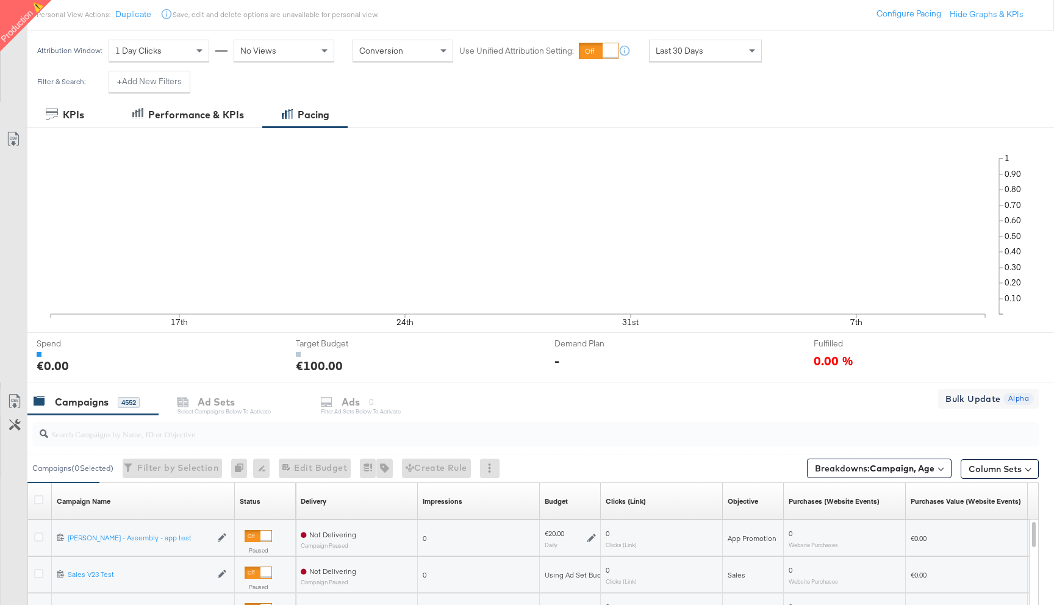
scroll to position [151, 0]
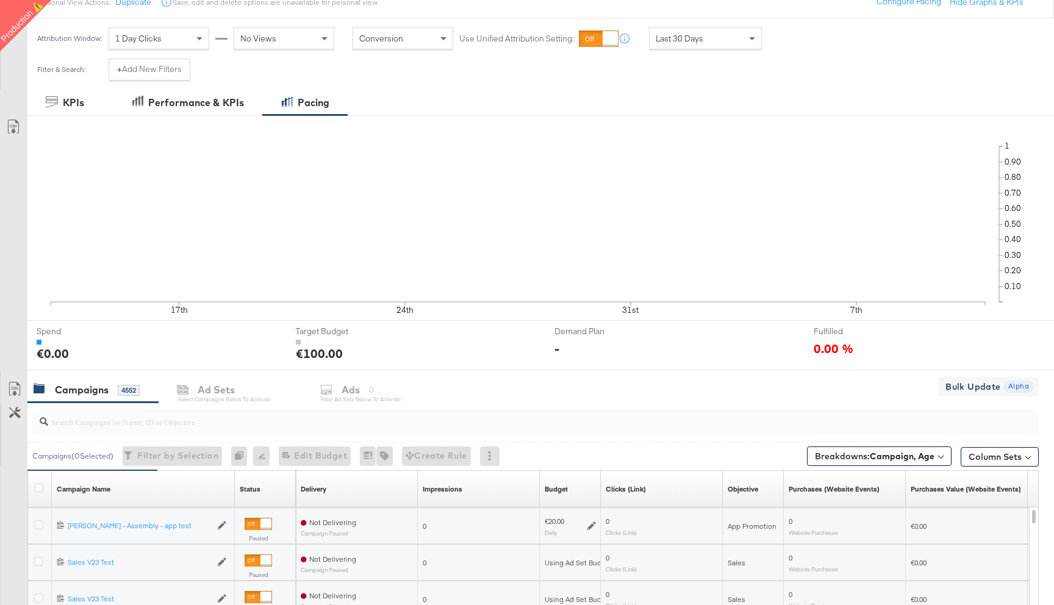
click at [38, 518] on div at bounding box center [40, 526] width 23 height 22
click at [38, 520] on icon at bounding box center [38, 524] width 9 height 9
click at [0, 0] on input "checkbox" at bounding box center [0, 0] width 0 height 0
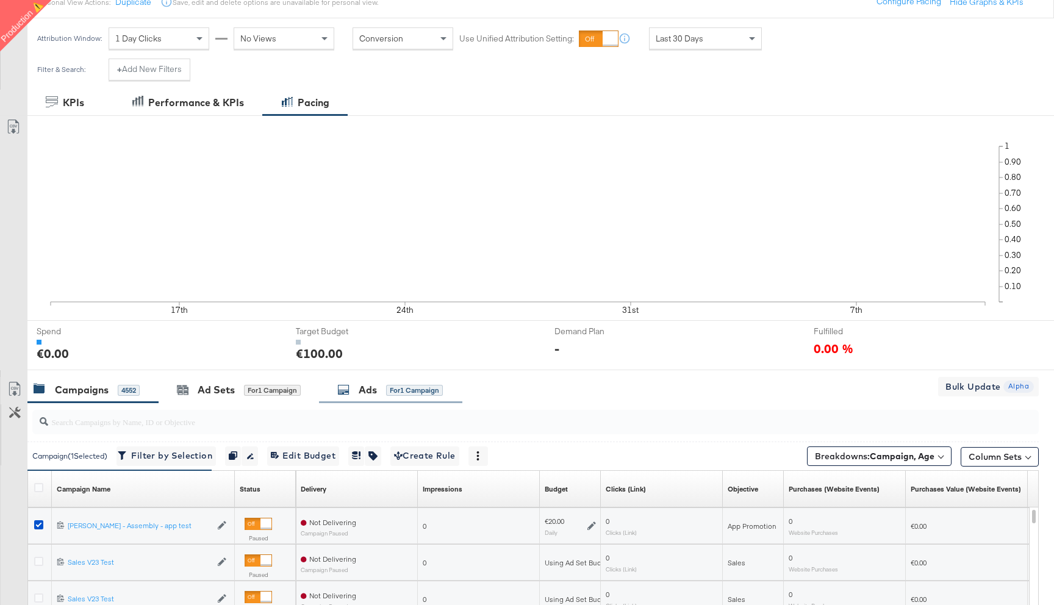
click at [393, 390] on div "for 1 Campaign" at bounding box center [414, 390] width 57 height 11
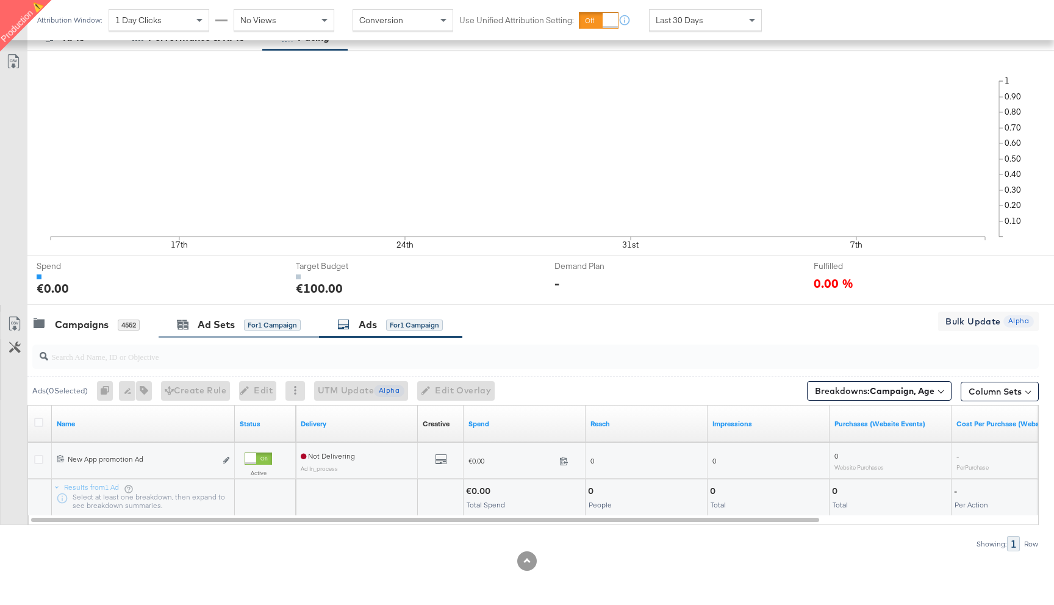
scroll to position [215, 0]
click at [38, 459] on icon at bounding box center [38, 459] width 9 height 9
click at [0, 0] on input "checkbox" at bounding box center [0, 0] width 0 height 0
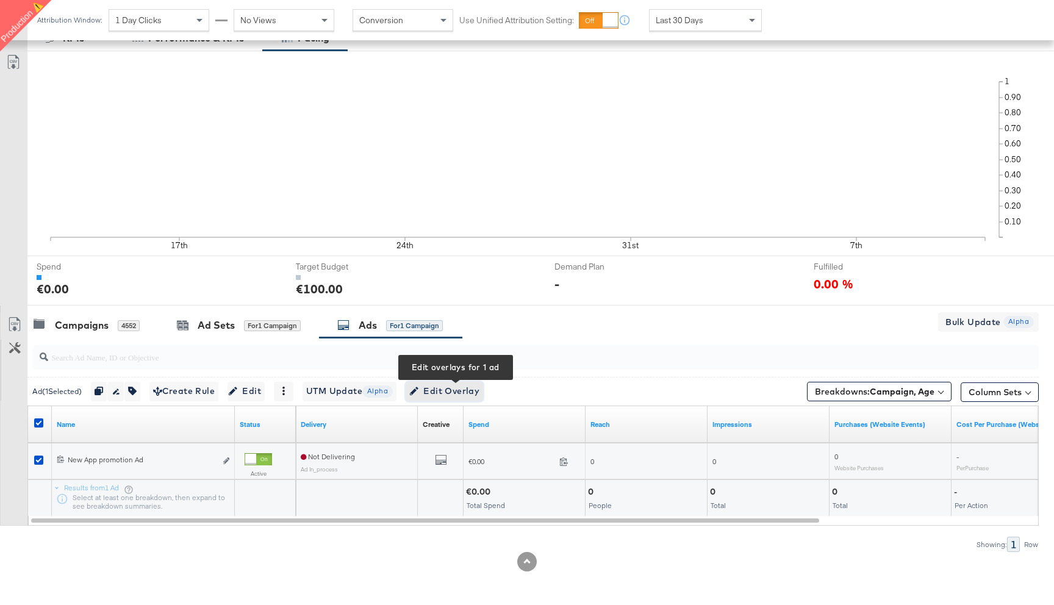
click at [466, 392] on span "Edit Overlay Edit overlays for 1 ad" at bounding box center [444, 391] width 70 height 15
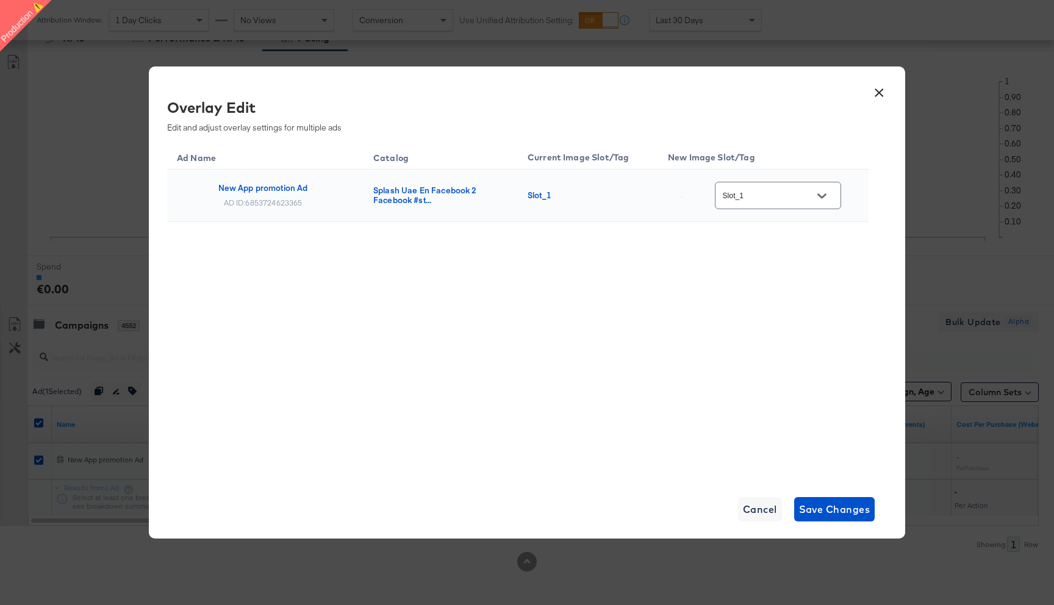
click at [813, 199] on div at bounding box center [822, 196] width 26 height 18
click at [825, 196] on icon "Open" at bounding box center [821, 195] width 9 height 5
click at [795, 238] on div "Main image" at bounding box center [786, 232] width 70 height 12
type input "Main image"
click at [820, 509] on span "Save Changes" at bounding box center [834, 509] width 71 height 17
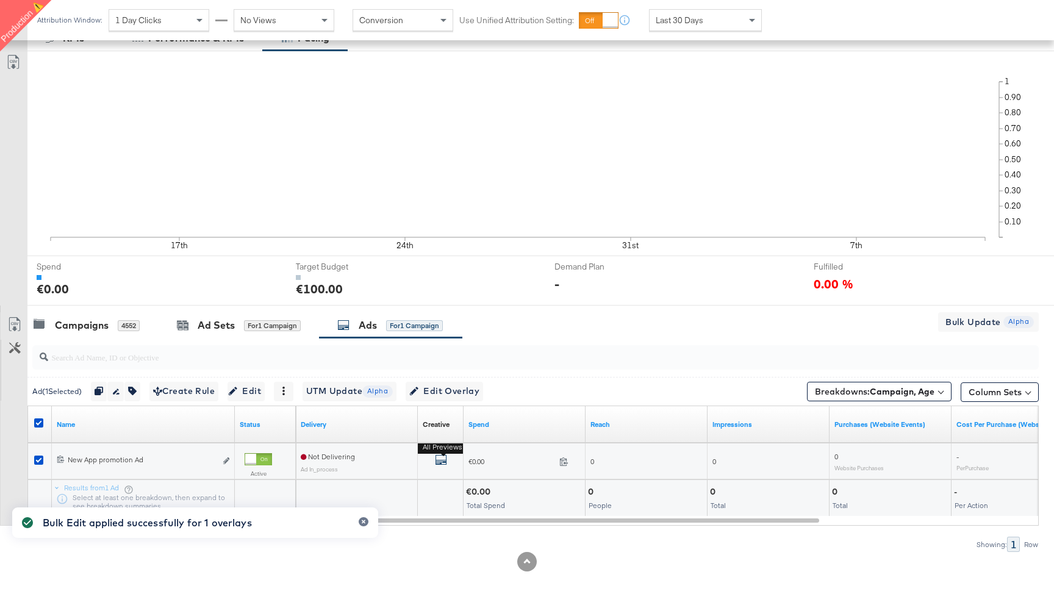
click at [441, 454] on button "All Previews" at bounding box center [441, 461] width 12 height 15
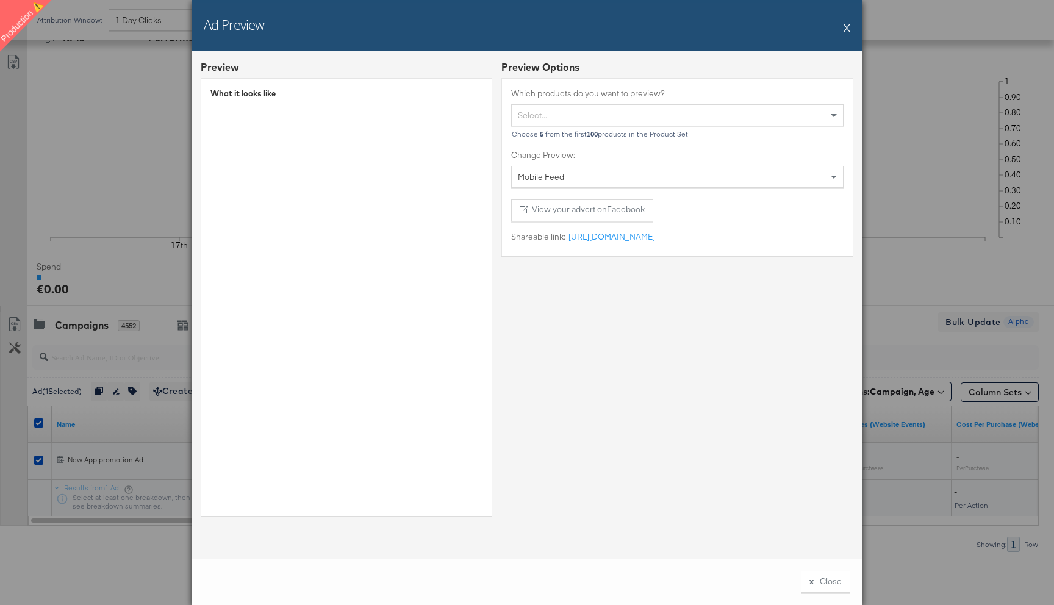
click at [845, 27] on button "X" at bounding box center [846, 27] width 7 height 24
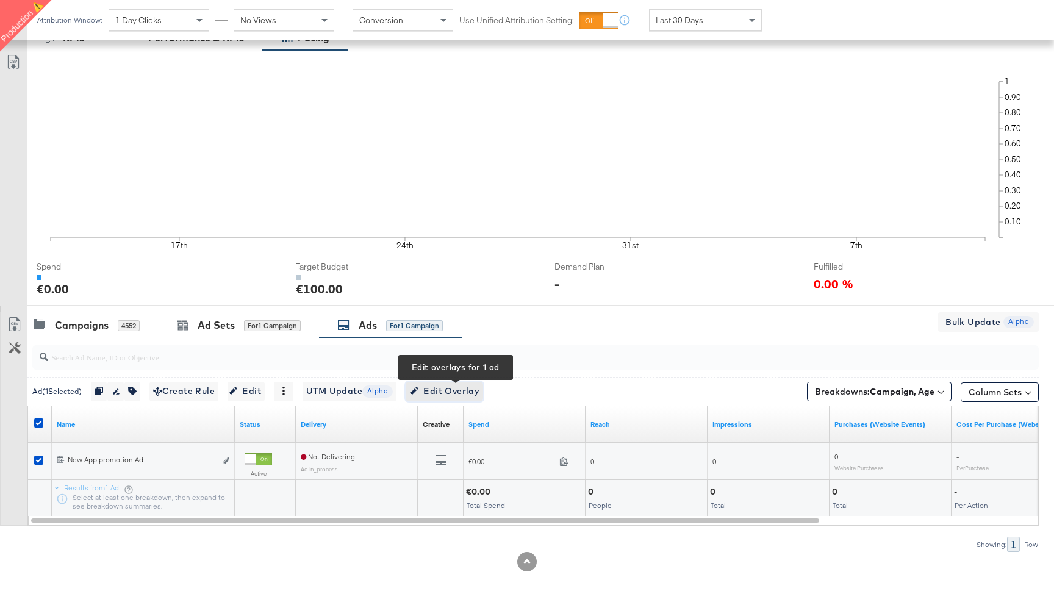
click at [455, 394] on span "Edit Overlay Edit overlays for 1 ad" at bounding box center [444, 391] width 70 height 15
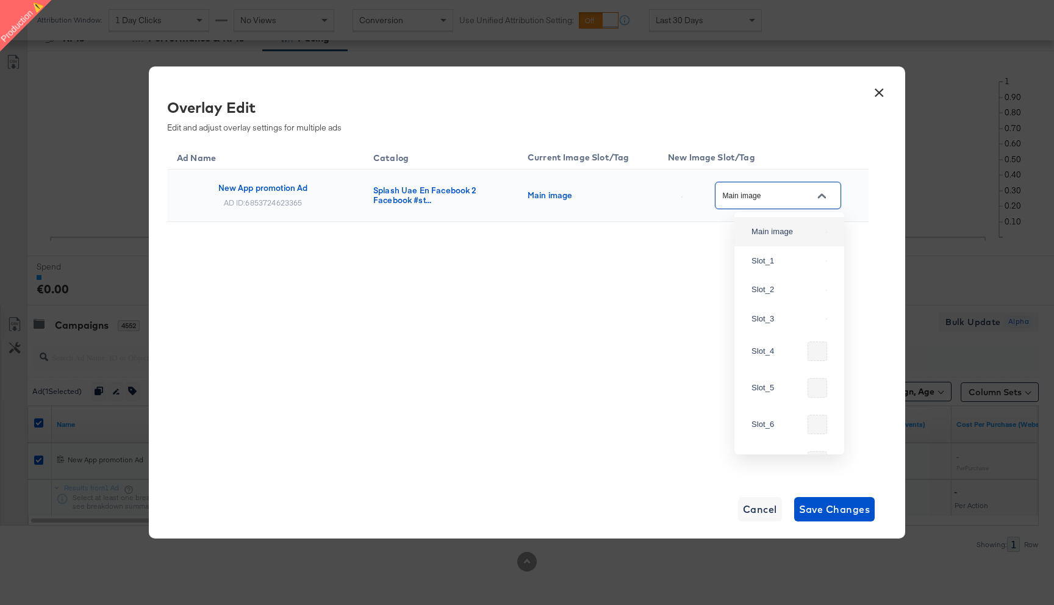
click at [774, 202] on input "Main image" at bounding box center [768, 196] width 96 height 14
click at [798, 325] on div "Slot_3" at bounding box center [786, 319] width 70 height 12
type input "Slot_3"
click at [822, 511] on span "Save Changes" at bounding box center [834, 509] width 71 height 17
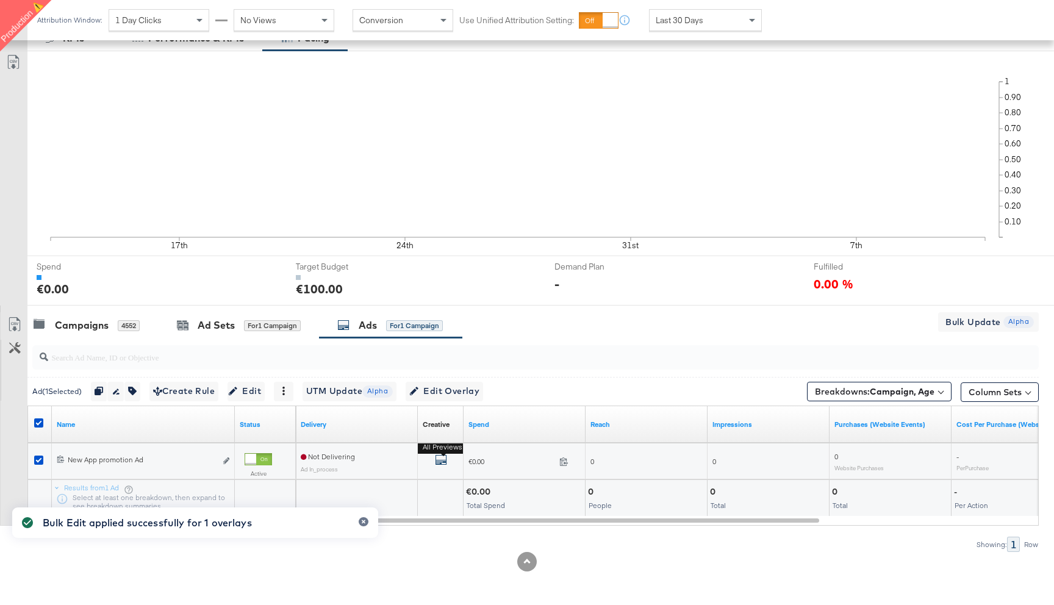
click at [440, 459] on icon "default" at bounding box center [441, 460] width 12 height 12
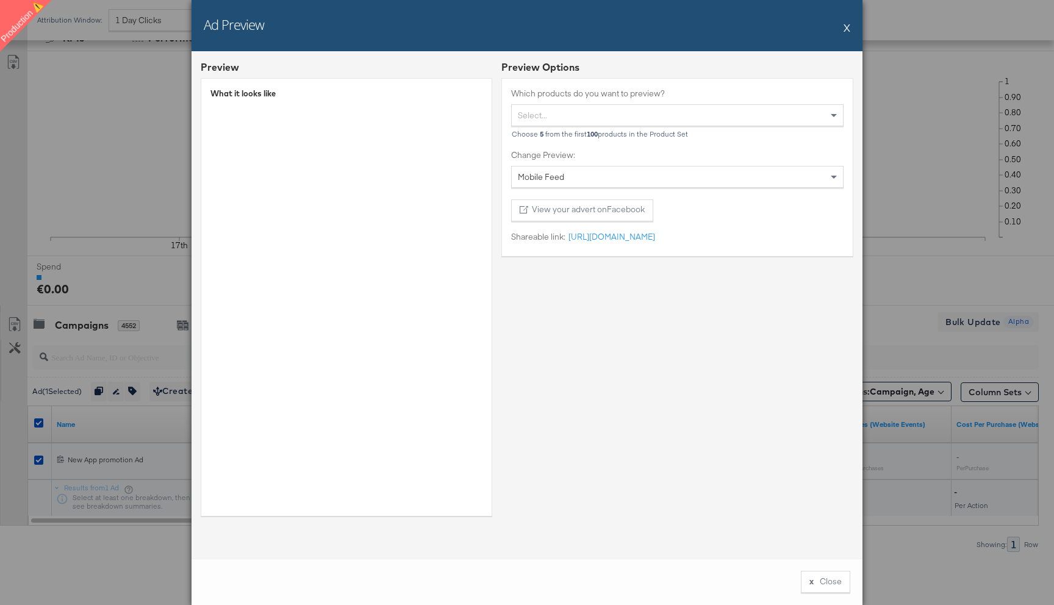
click at [846, 27] on button "X" at bounding box center [846, 27] width 7 height 24
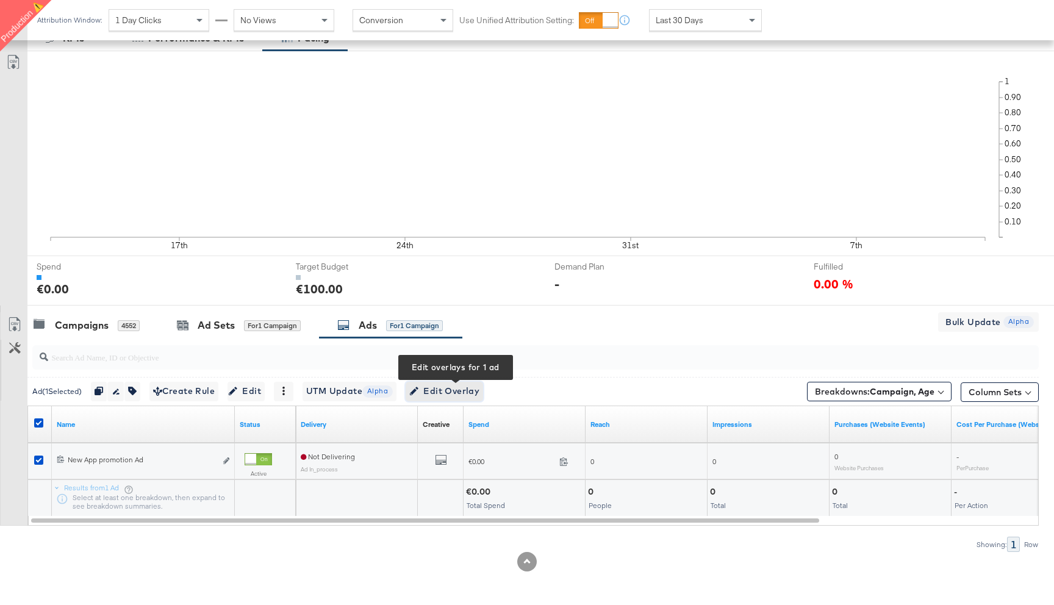
click at [462, 387] on span "Edit Overlay Edit overlays for 1 ad" at bounding box center [444, 391] width 70 height 15
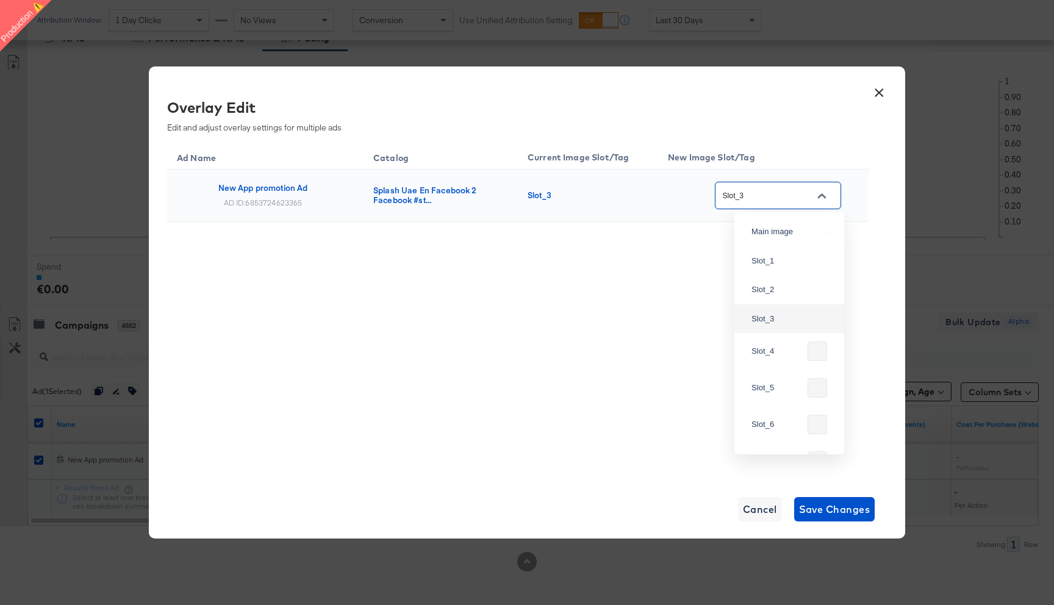
click at [774, 190] on input "Slot_3" at bounding box center [768, 196] width 96 height 14
click at [779, 296] on div "Slot_2" at bounding box center [786, 290] width 70 height 12
type input "Slot_2"
click at [827, 513] on span "Save Changes" at bounding box center [834, 509] width 71 height 17
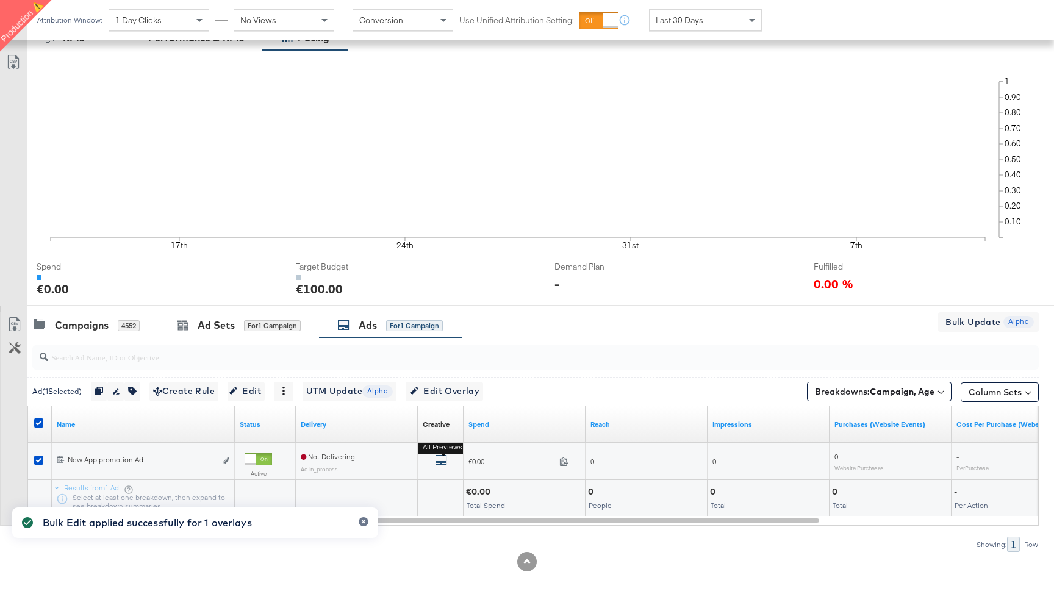
click at [440, 454] on button "All Previews" at bounding box center [441, 461] width 12 height 15
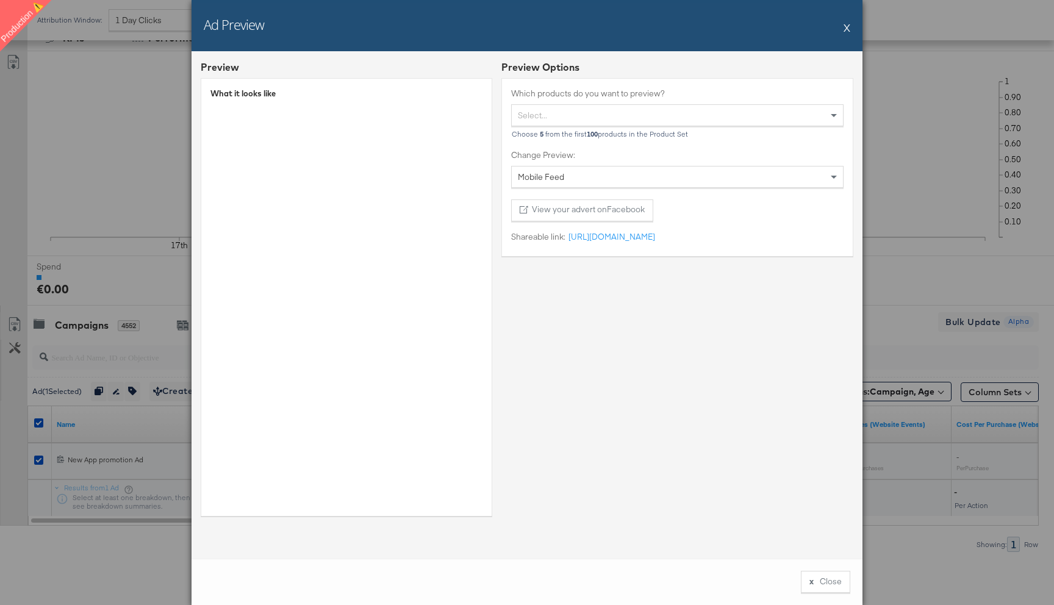
click at [846, 28] on button "X" at bounding box center [846, 27] width 7 height 24
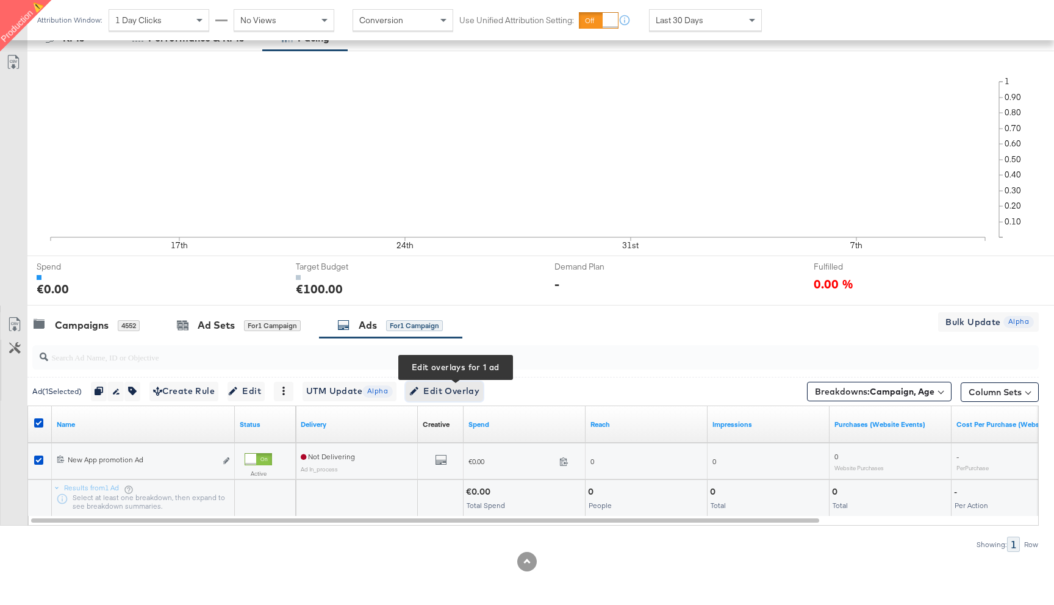
click at [448, 393] on span "Edit Overlay Edit overlays for 1 ad" at bounding box center [444, 391] width 70 height 15
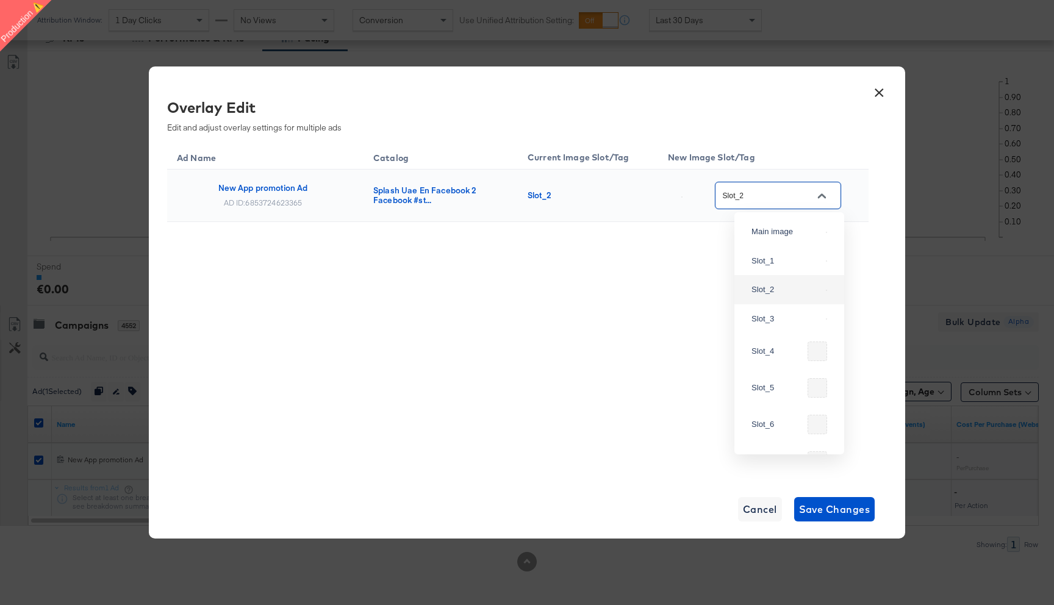
click at [765, 198] on input "Slot_2" at bounding box center [768, 196] width 96 height 14
click at [769, 267] on div "Slot_1" at bounding box center [786, 261] width 70 height 12
type input "Slot_1"
click at [845, 516] on span "Save Changes" at bounding box center [834, 509] width 71 height 17
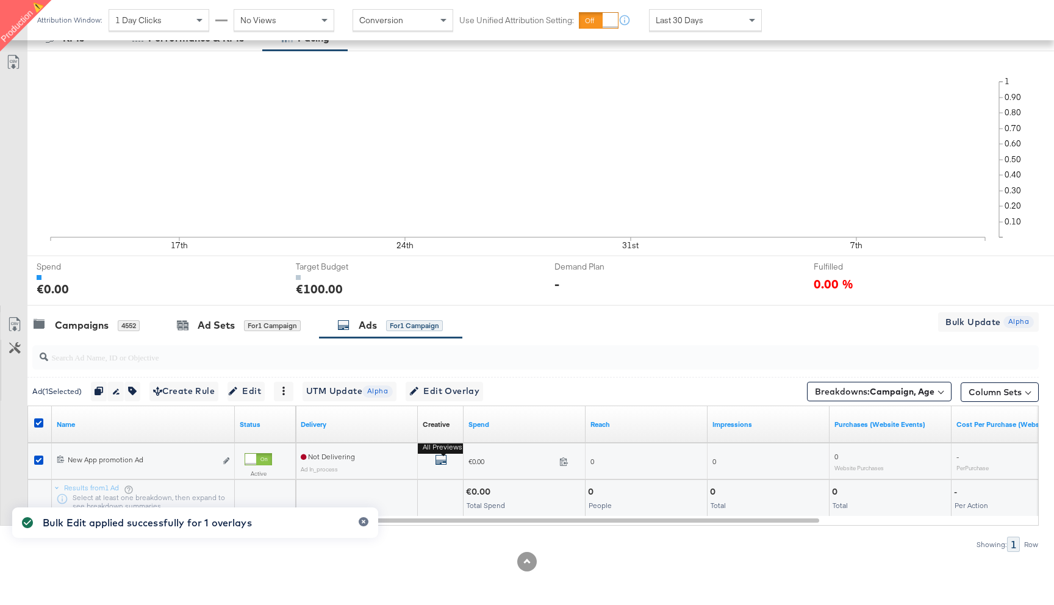
click at [435, 459] on icon "default" at bounding box center [441, 460] width 12 height 12
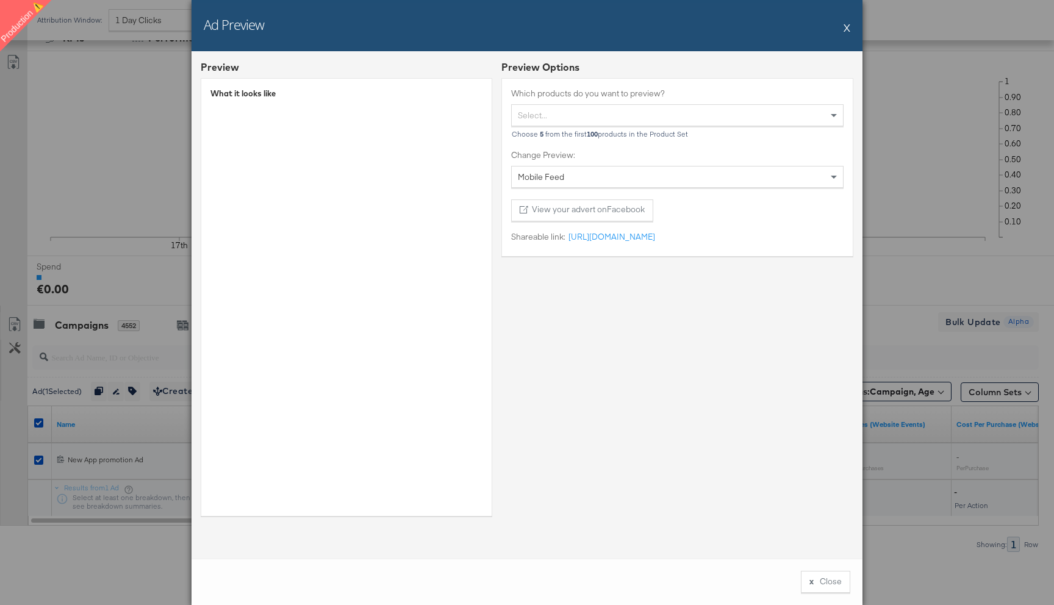
click at [848, 27] on button "X" at bounding box center [846, 27] width 7 height 24
